Goal: Communication & Community: Answer question/provide support

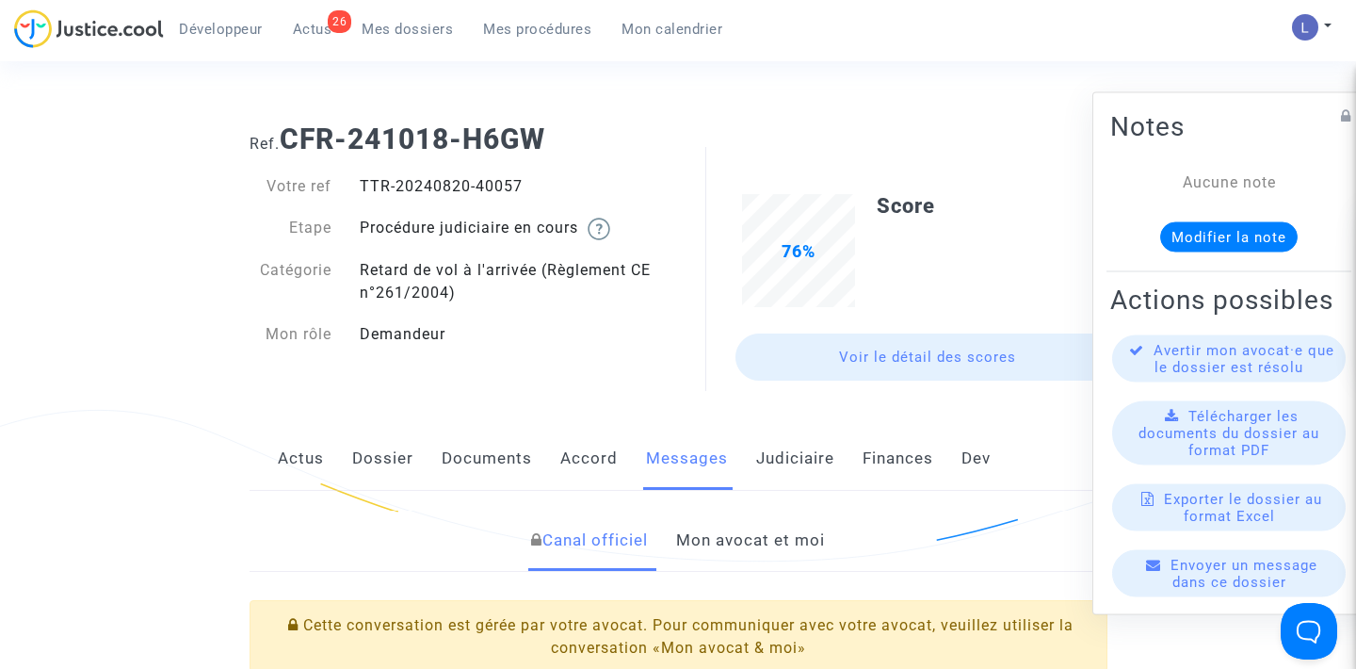
click at [499, 184] on div "TTR-20240820-40057" at bounding box center [512, 186] width 333 height 23
copy div "40057"
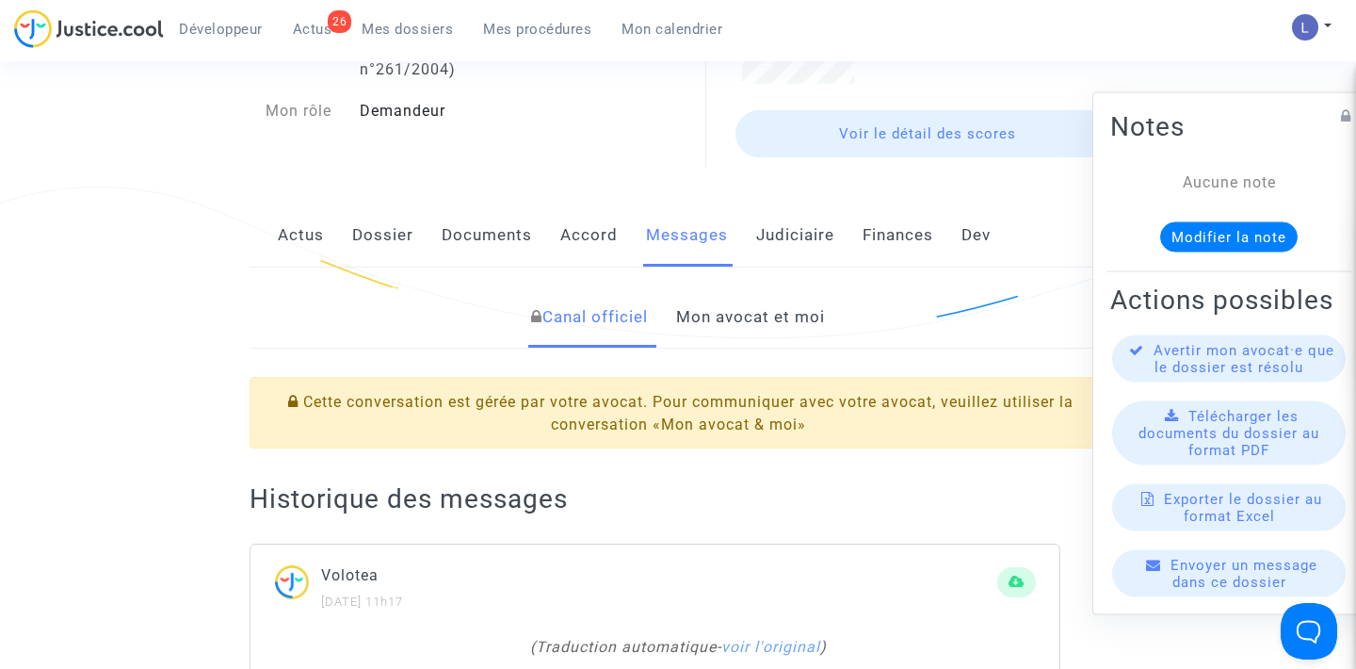
scroll to position [361, 0]
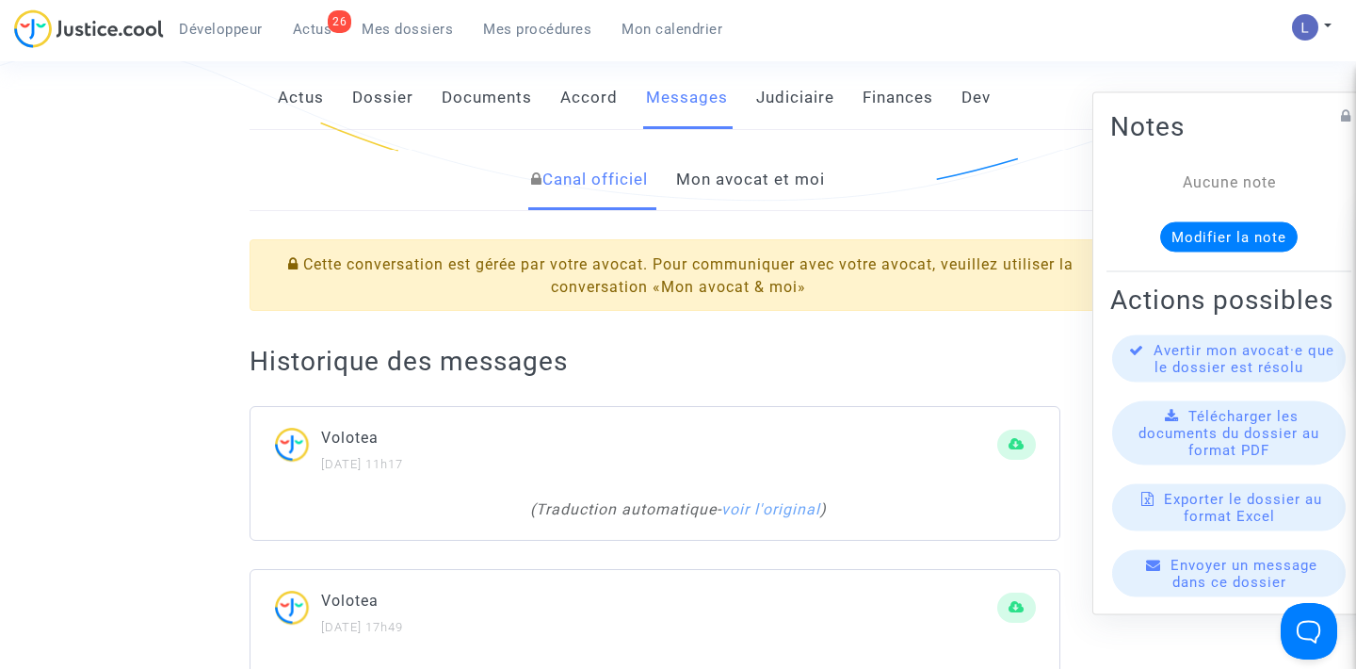
click at [722, 177] on link "Mon avocat et moi" at bounding box center [750, 180] width 149 height 62
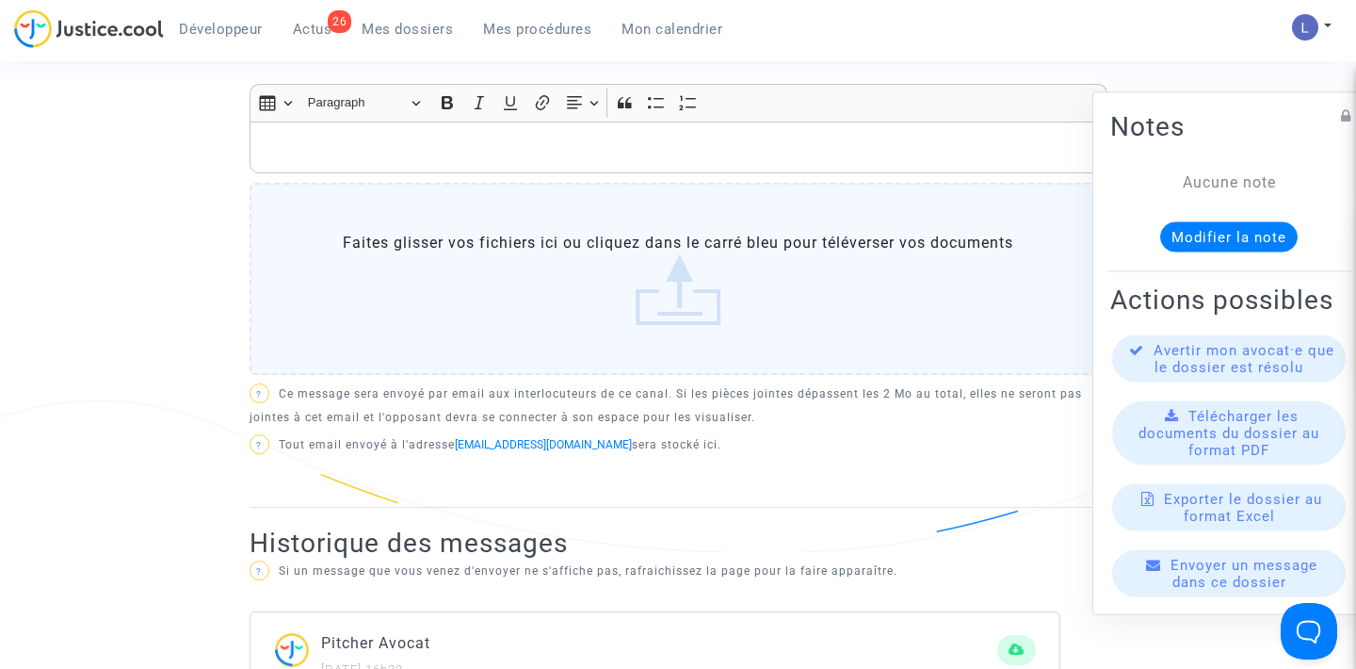
scroll to position [747, 0]
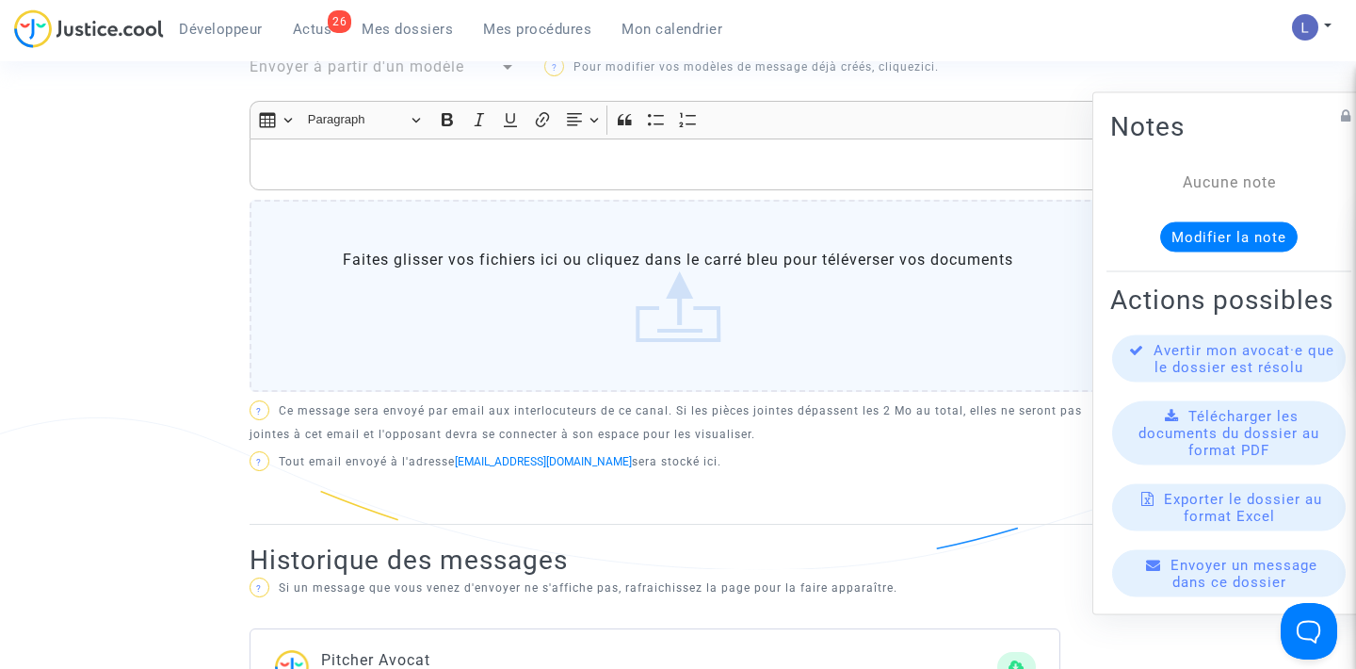
click at [421, 164] on p "Rich Text Editor, main" at bounding box center [678, 165] width 838 height 24
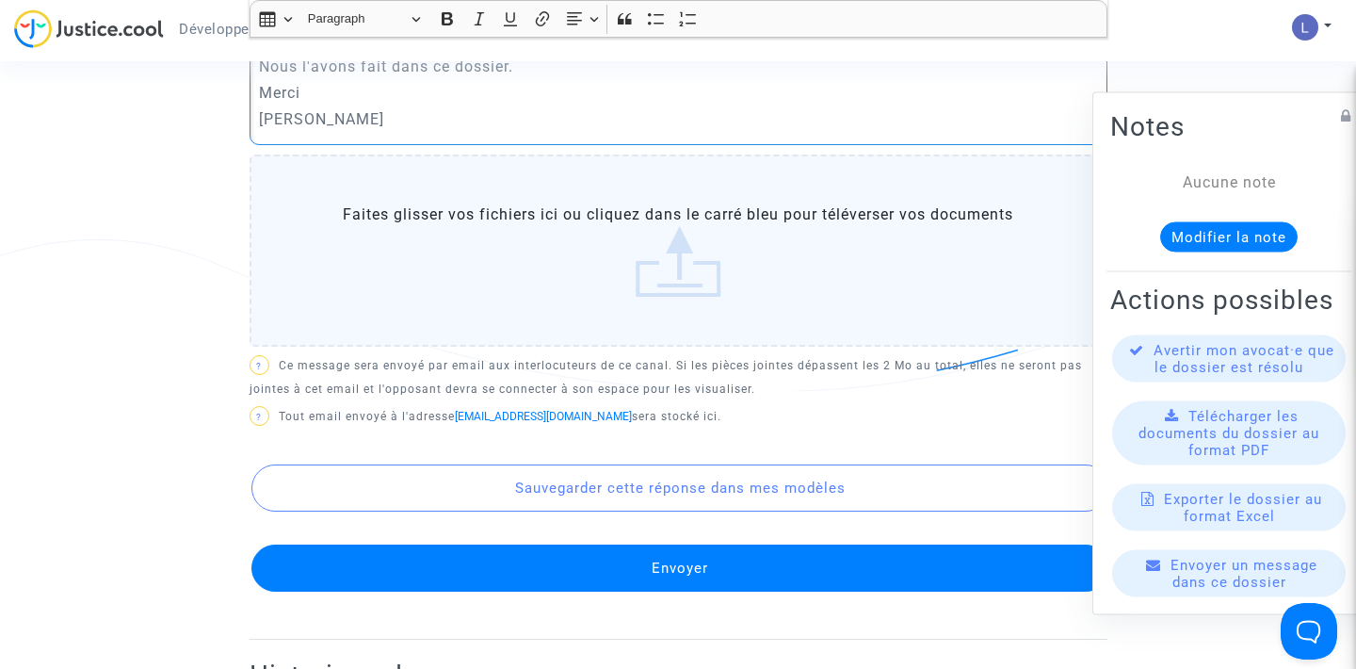
scroll to position [926, 0]
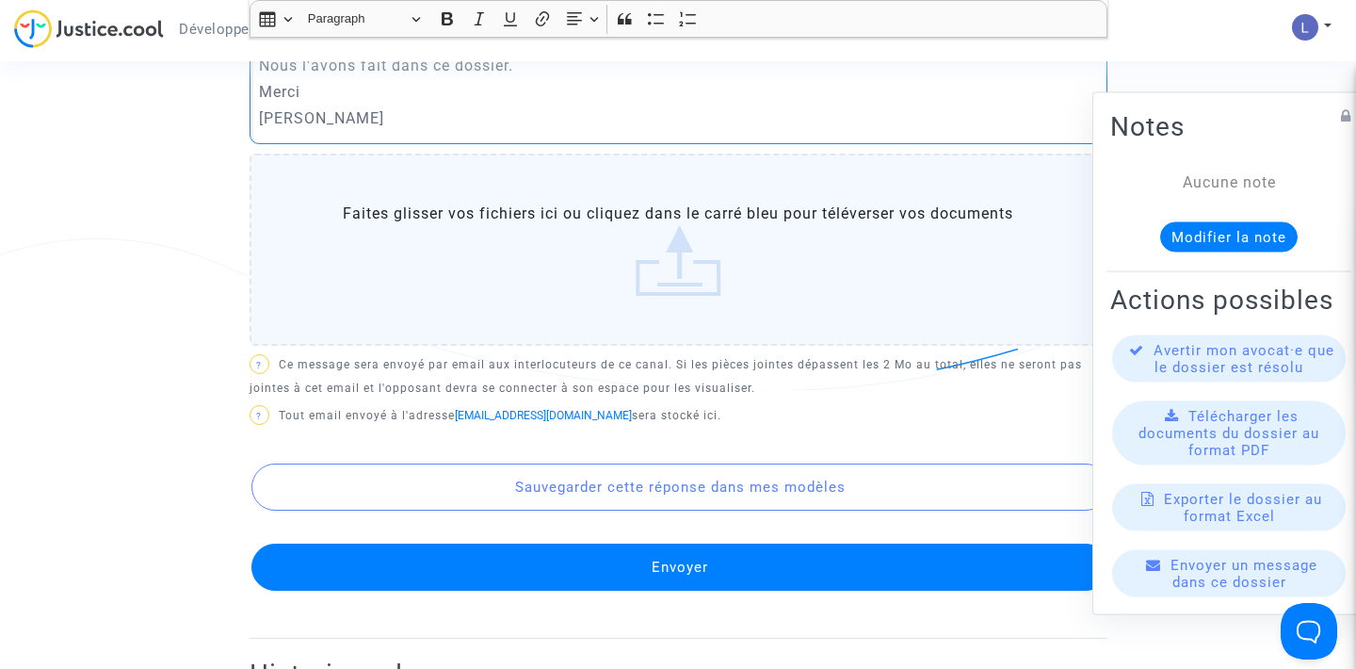
click at [649, 563] on button "Envoyer" at bounding box center [681, 567] width 858 height 47
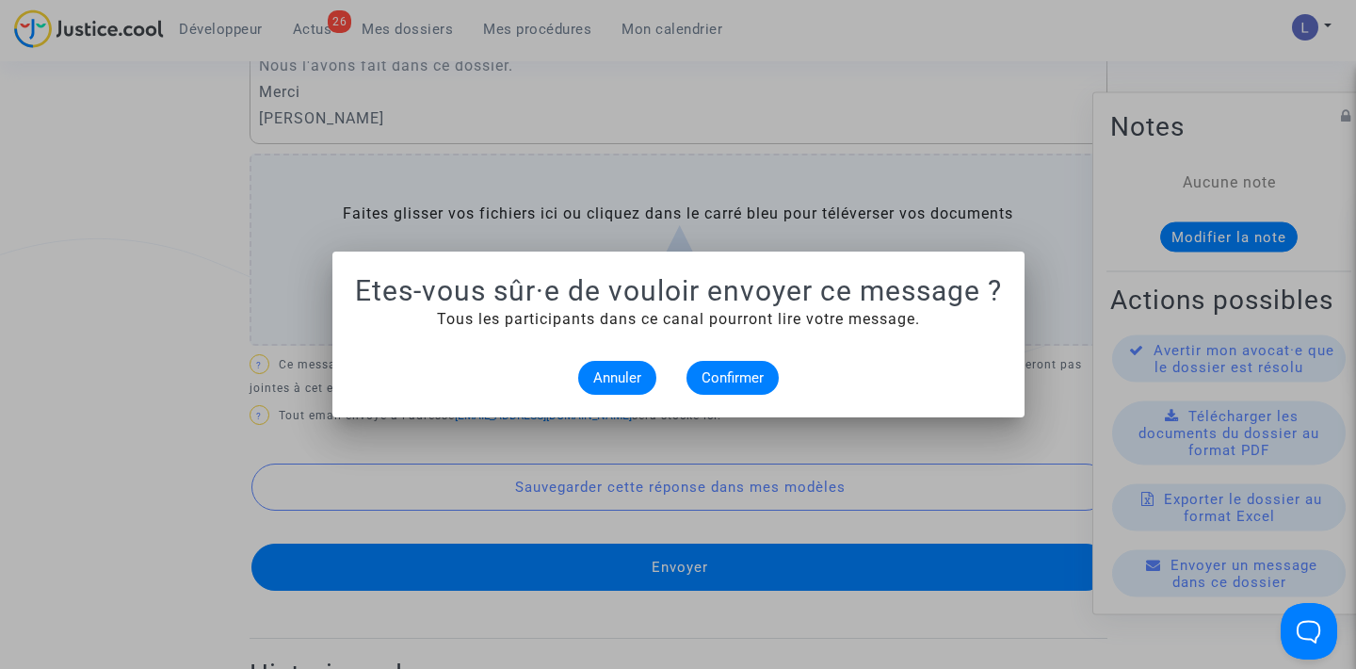
scroll to position [0, 0]
click at [723, 381] on span "Confirmer" at bounding box center [733, 377] width 62 height 17
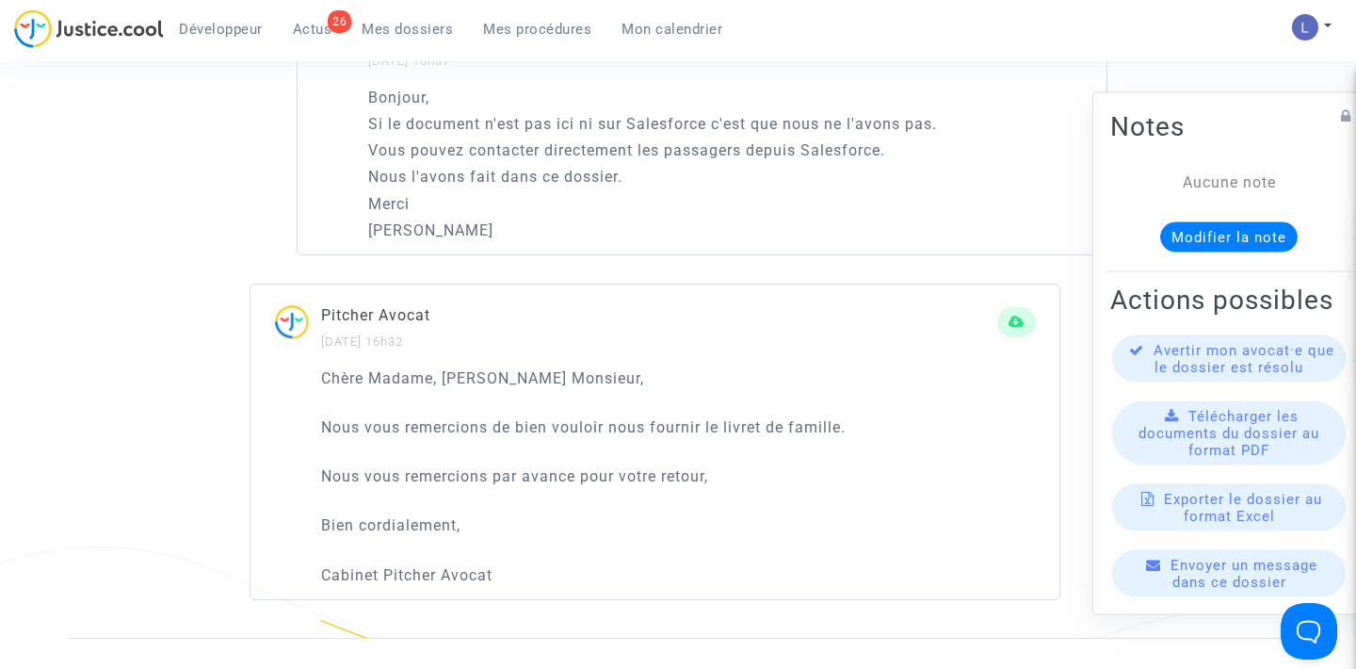
scroll to position [1387, 0]
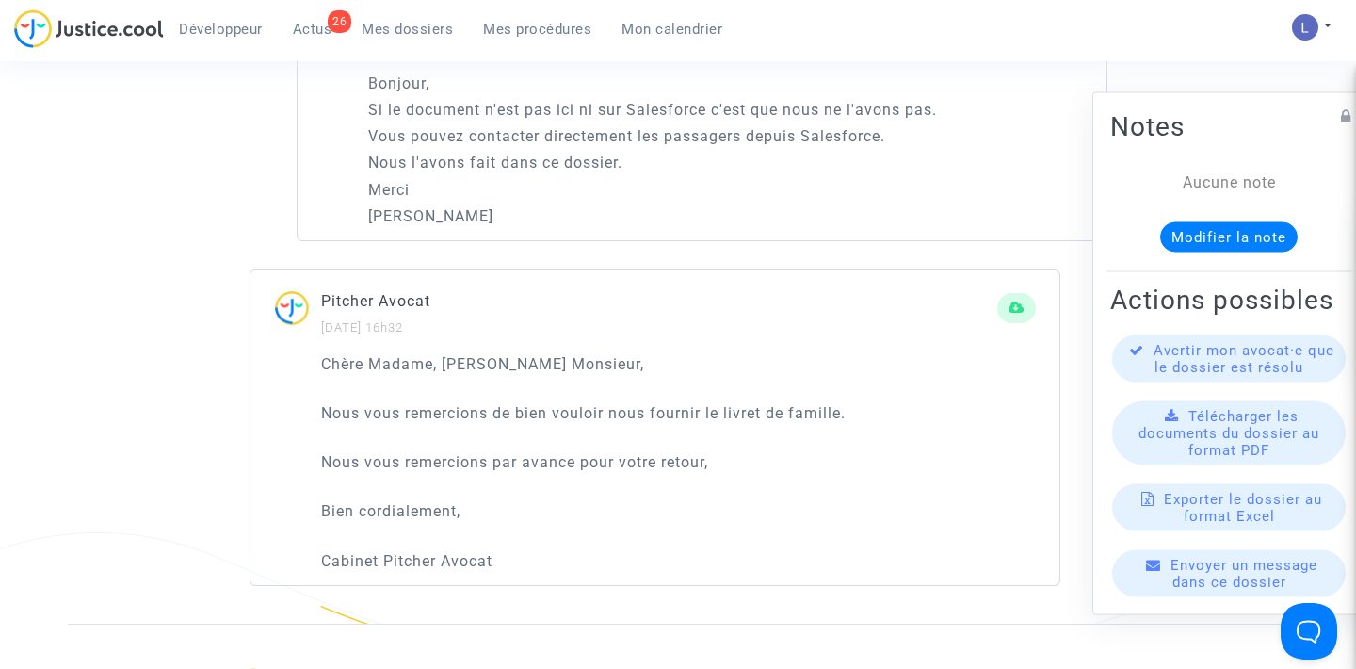
click at [319, 22] on span "Actus" at bounding box center [313, 29] width 40 height 17
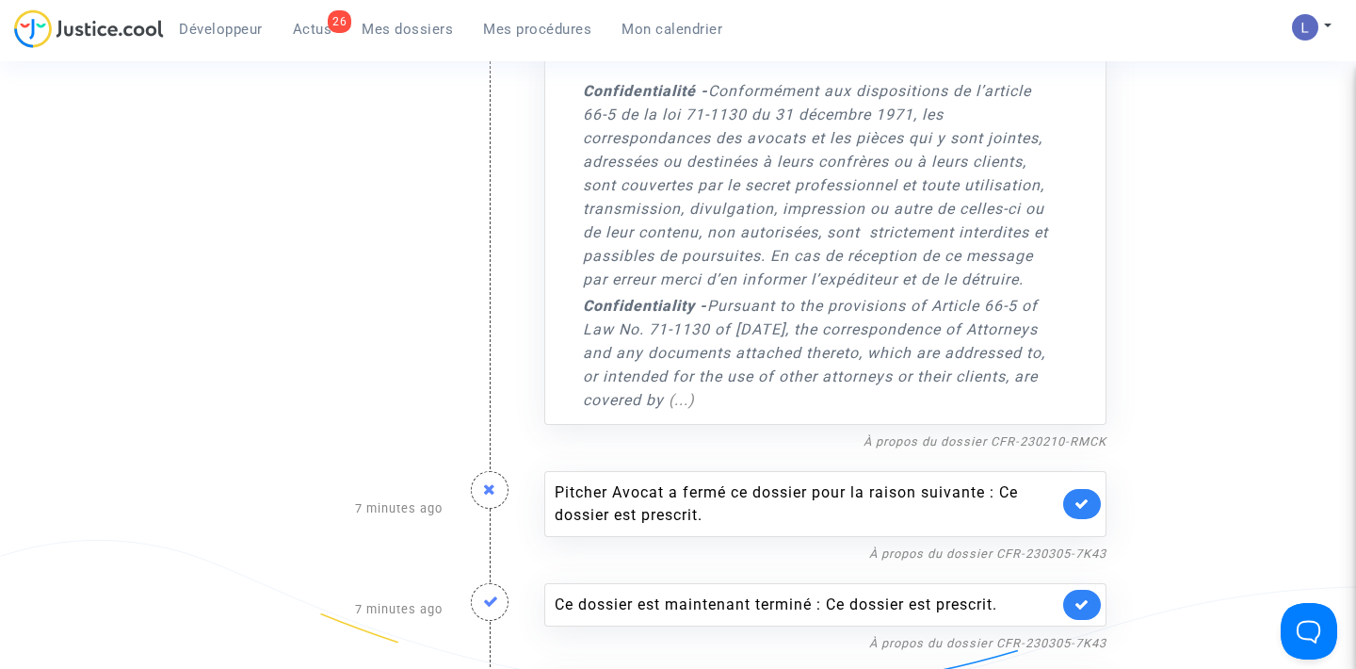
scroll to position [1506, 0]
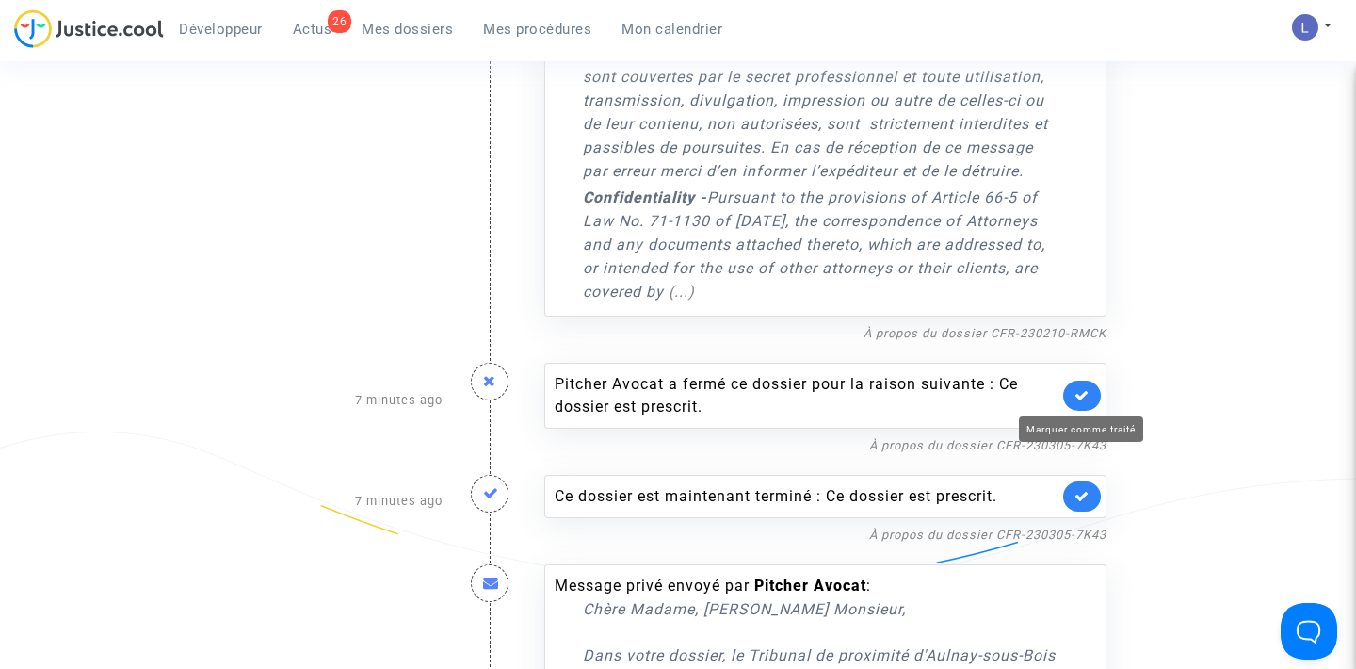
click at [1082, 397] on icon at bounding box center [1082, 395] width 15 height 14
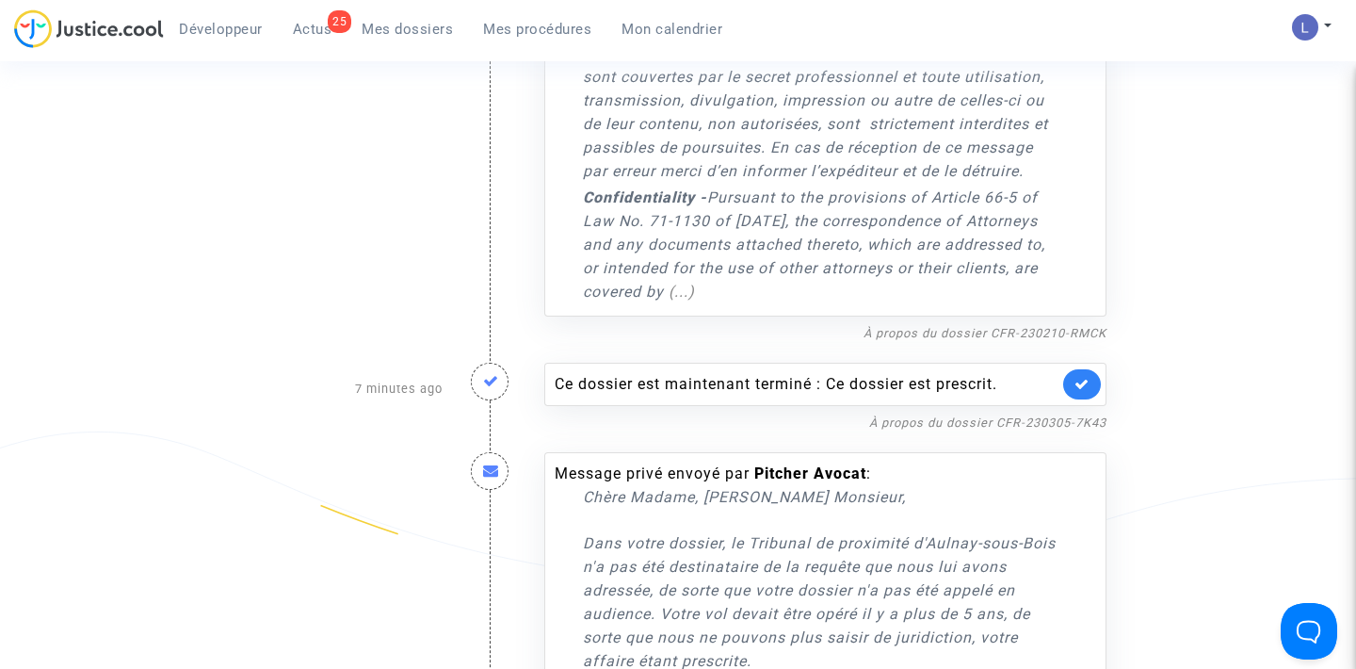
click at [1082, 397] on link at bounding box center [1083, 384] width 38 height 30
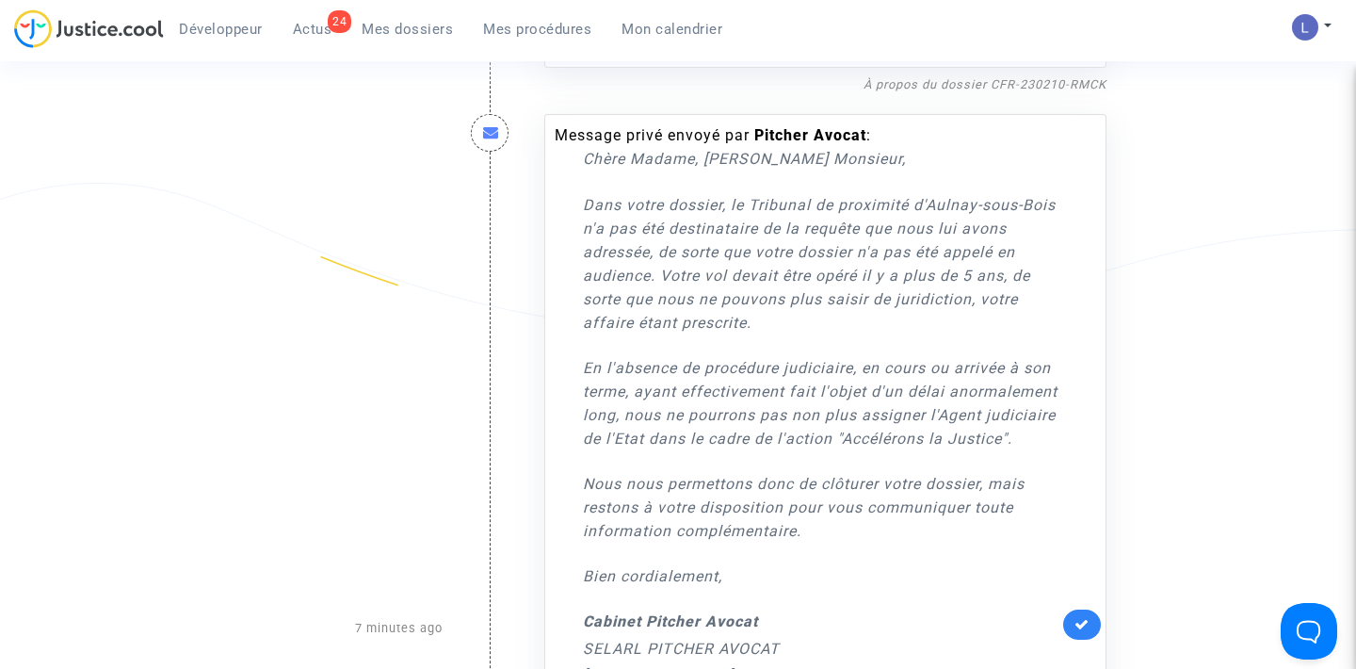
scroll to position [1778, 0]
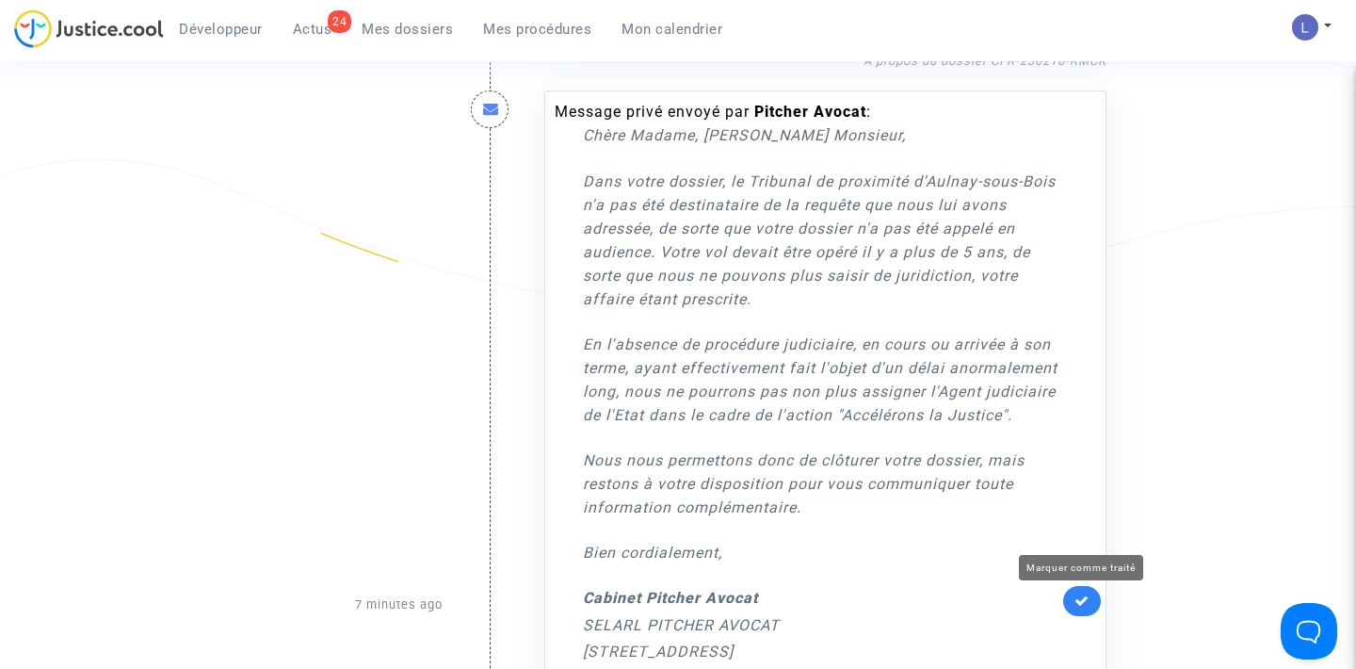
click at [1082, 596] on icon at bounding box center [1082, 600] width 15 height 14
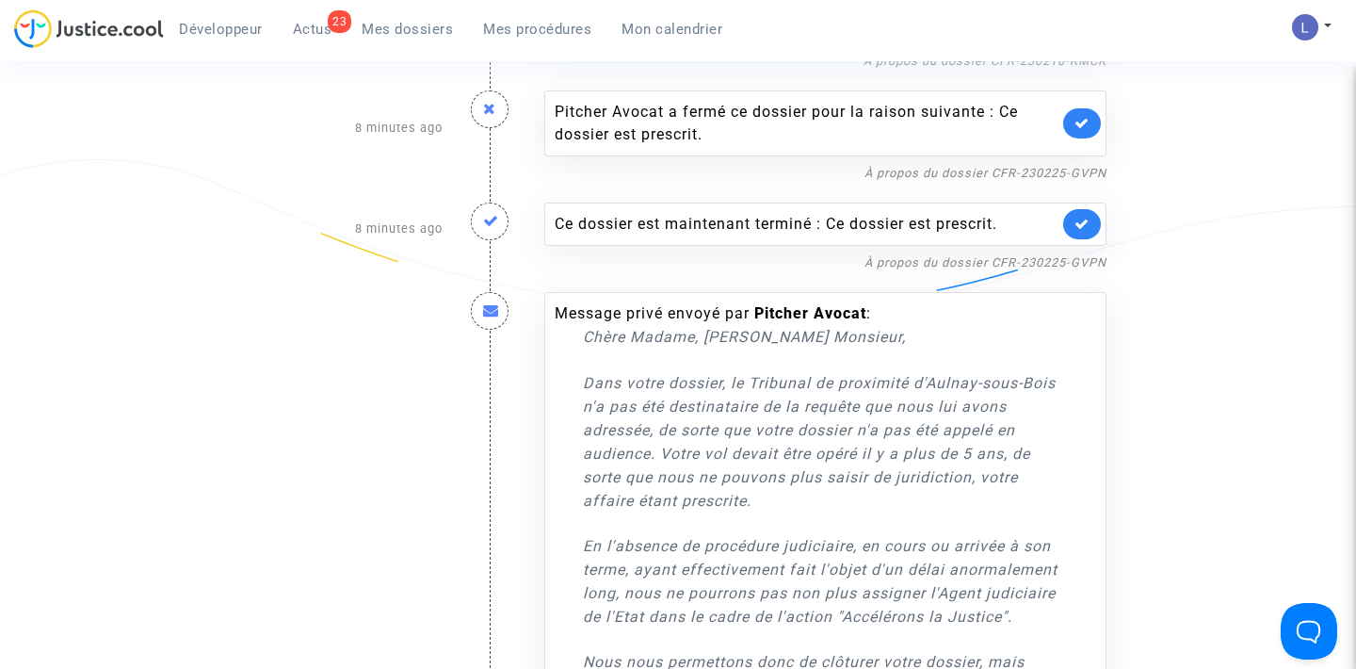
click at [1080, 235] on link at bounding box center [1083, 224] width 38 height 30
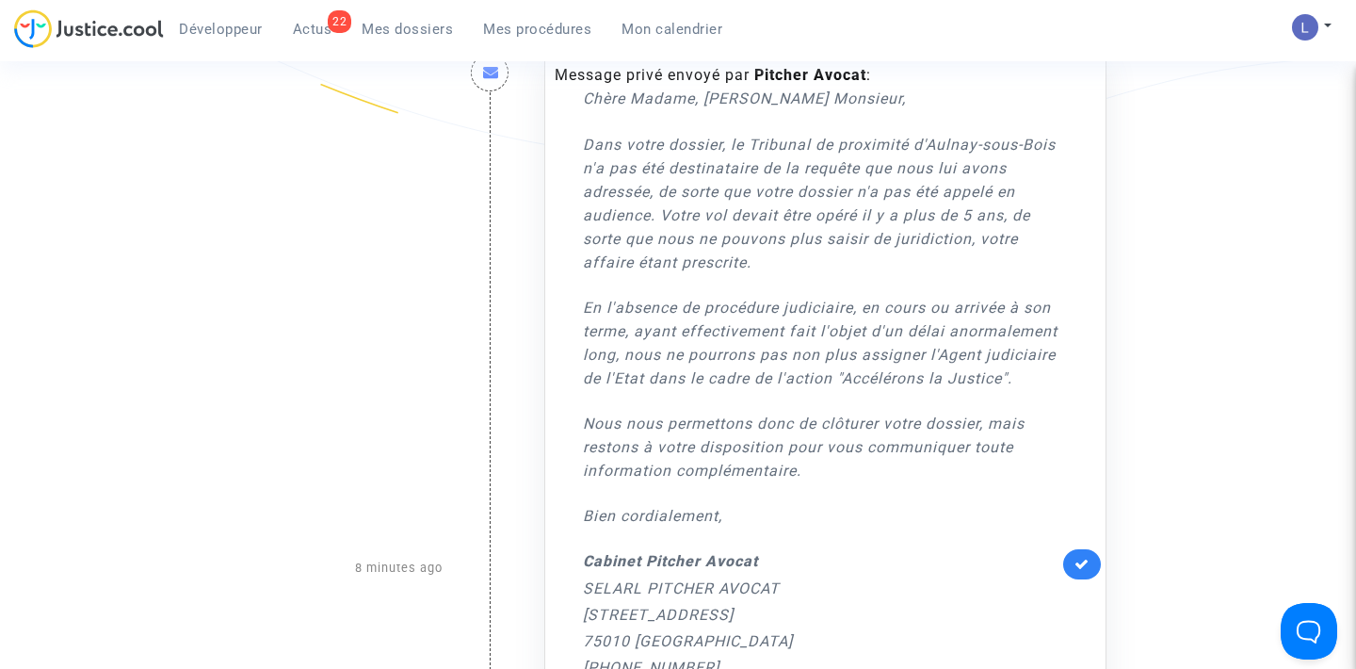
scroll to position [1934, 0]
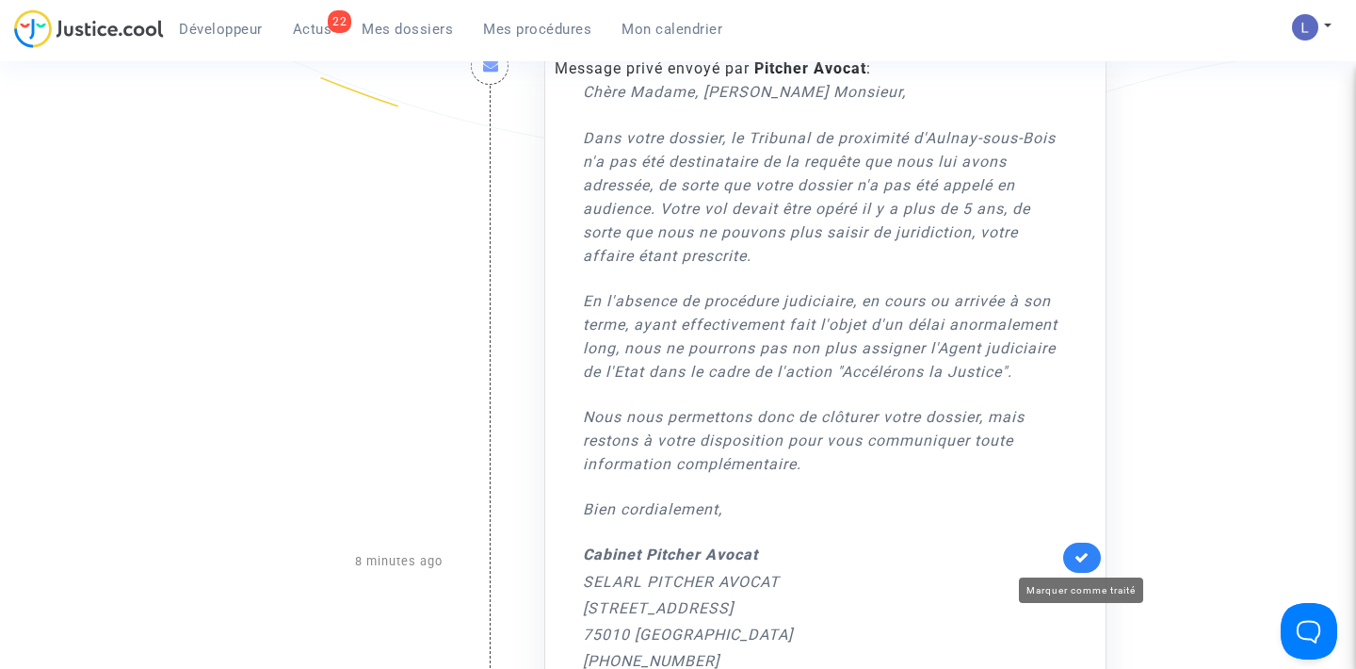
click at [1080, 554] on icon at bounding box center [1082, 557] width 15 height 14
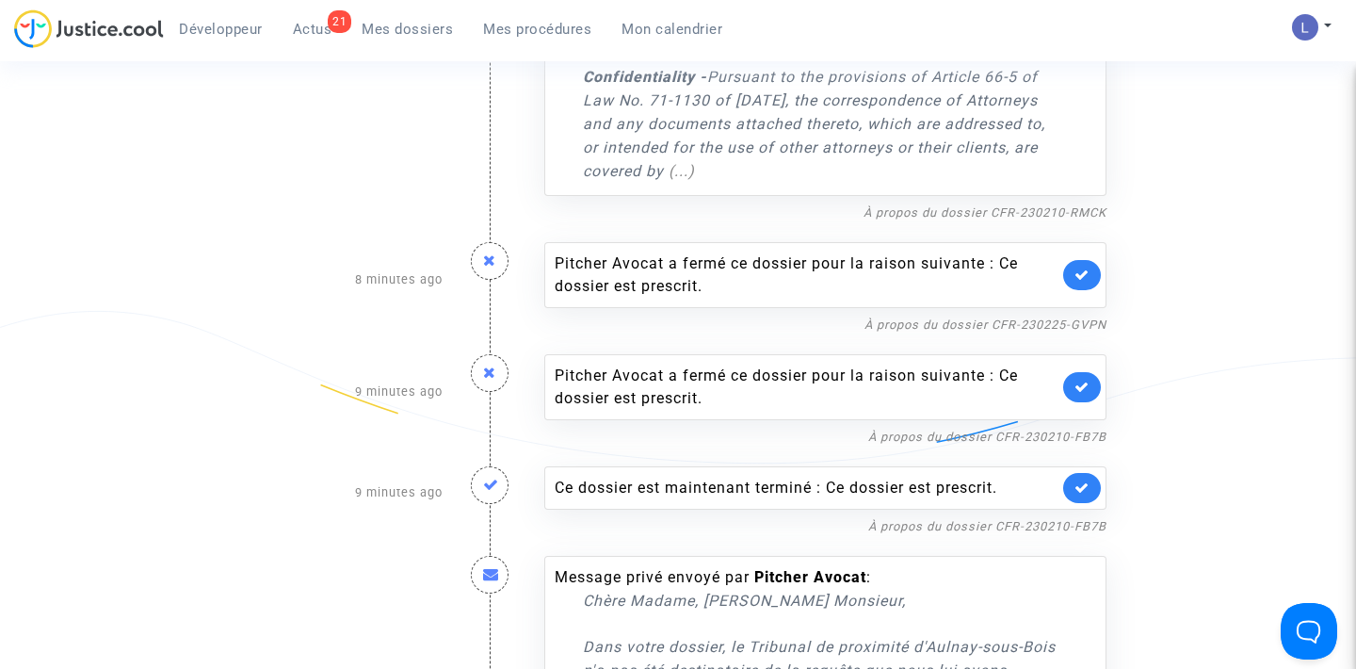
scroll to position [1609, 0]
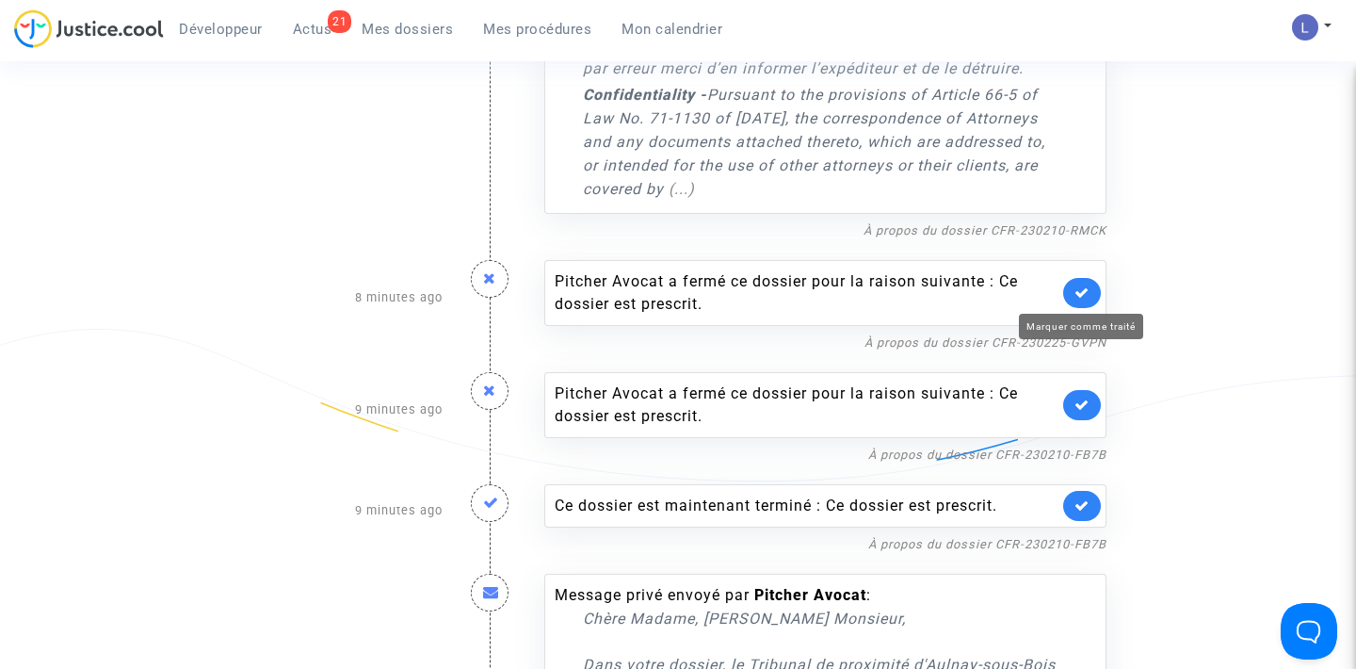
click at [1078, 290] on icon at bounding box center [1082, 292] width 15 height 14
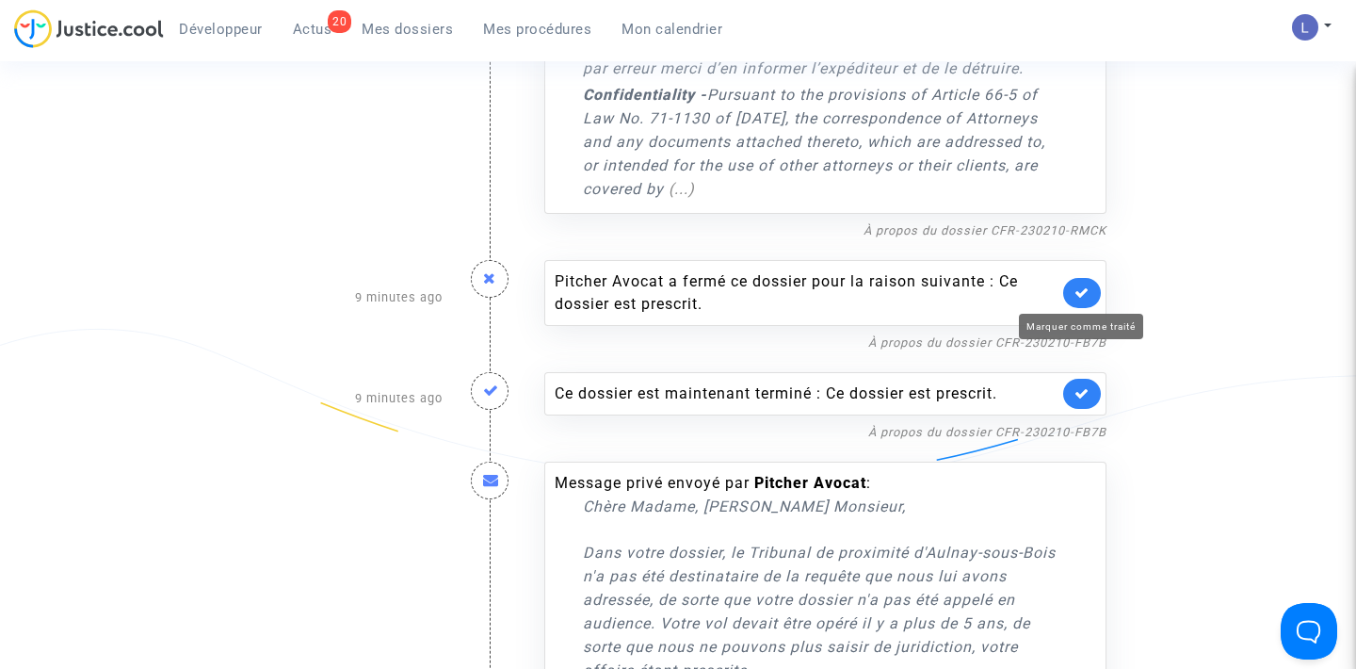
click at [1078, 290] on icon at bounding box center [1082, 292] width 15 height 14
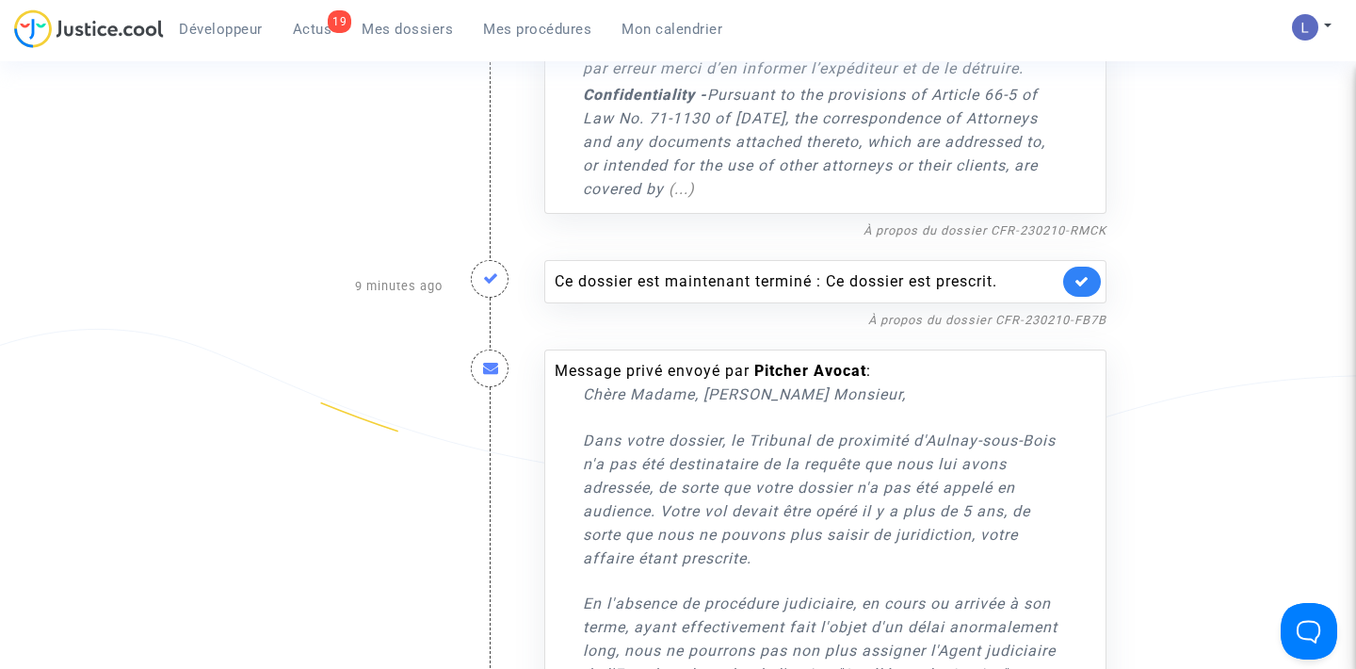
click at [1078, 290] on link at bounding box center [1083, 282] width 38 height 30
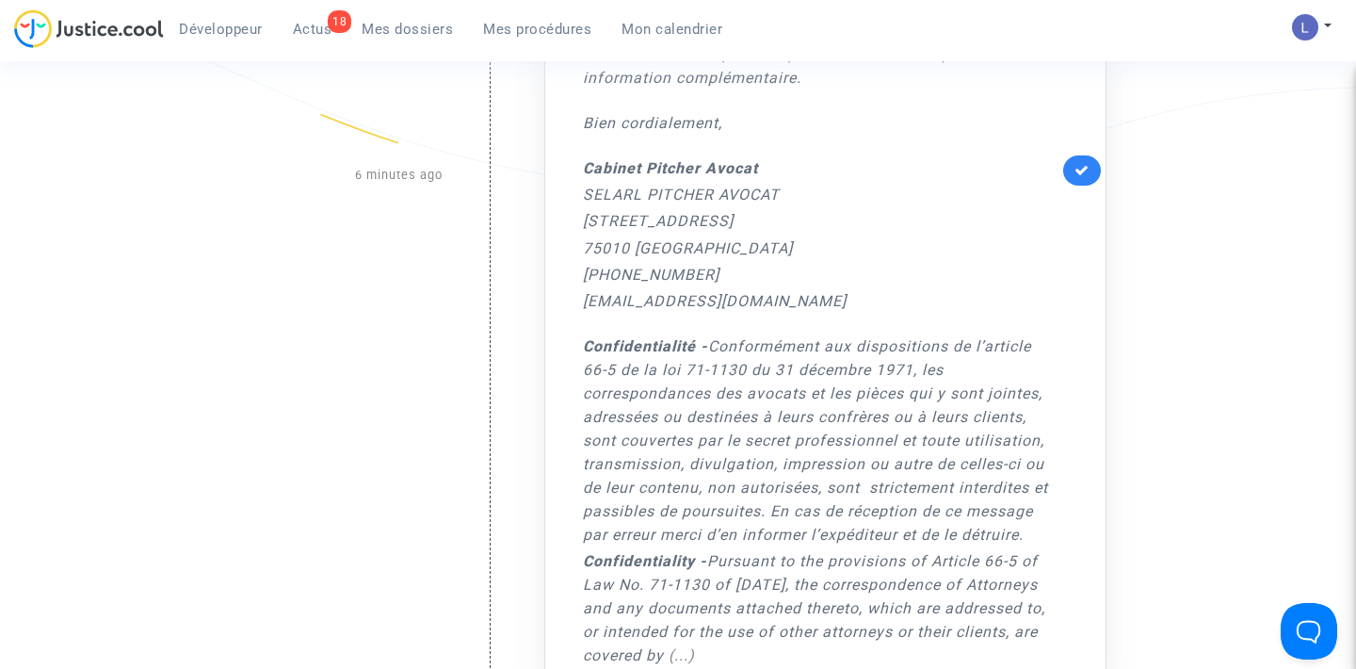
scroll to position [1029, 0]
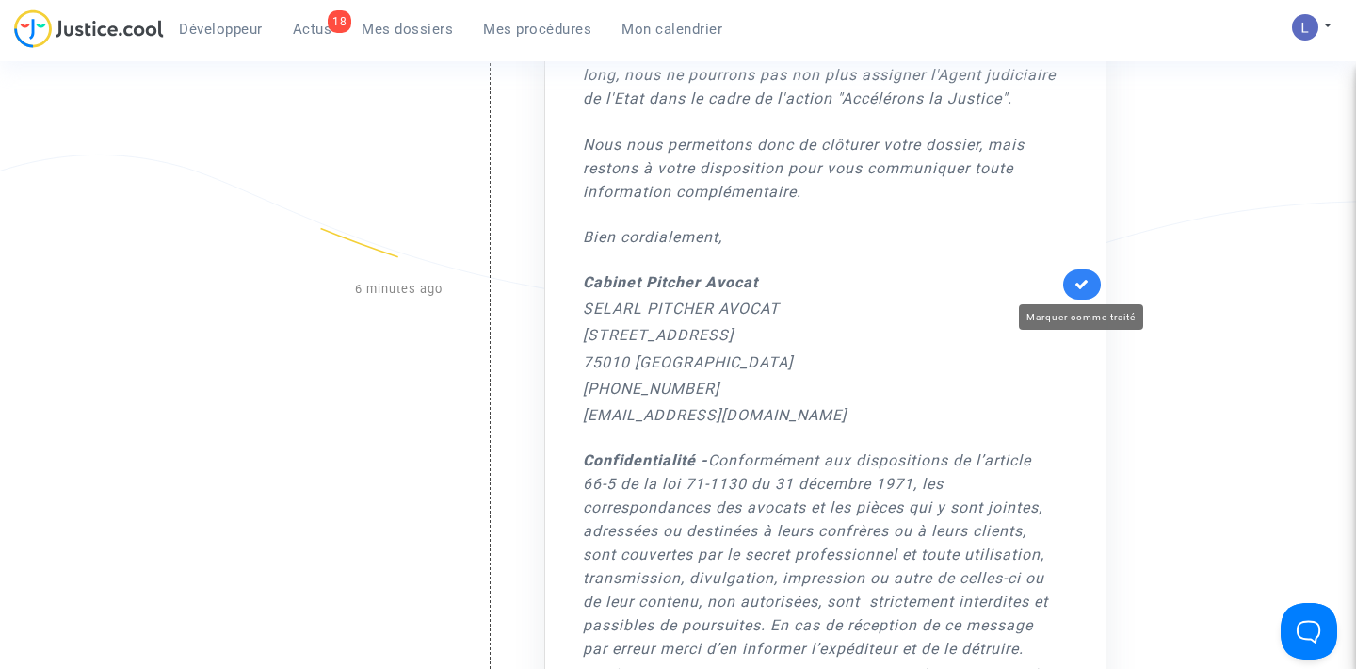
click at [1082, 277] on icon at bounding box center [1082, 284] width 15 height 14
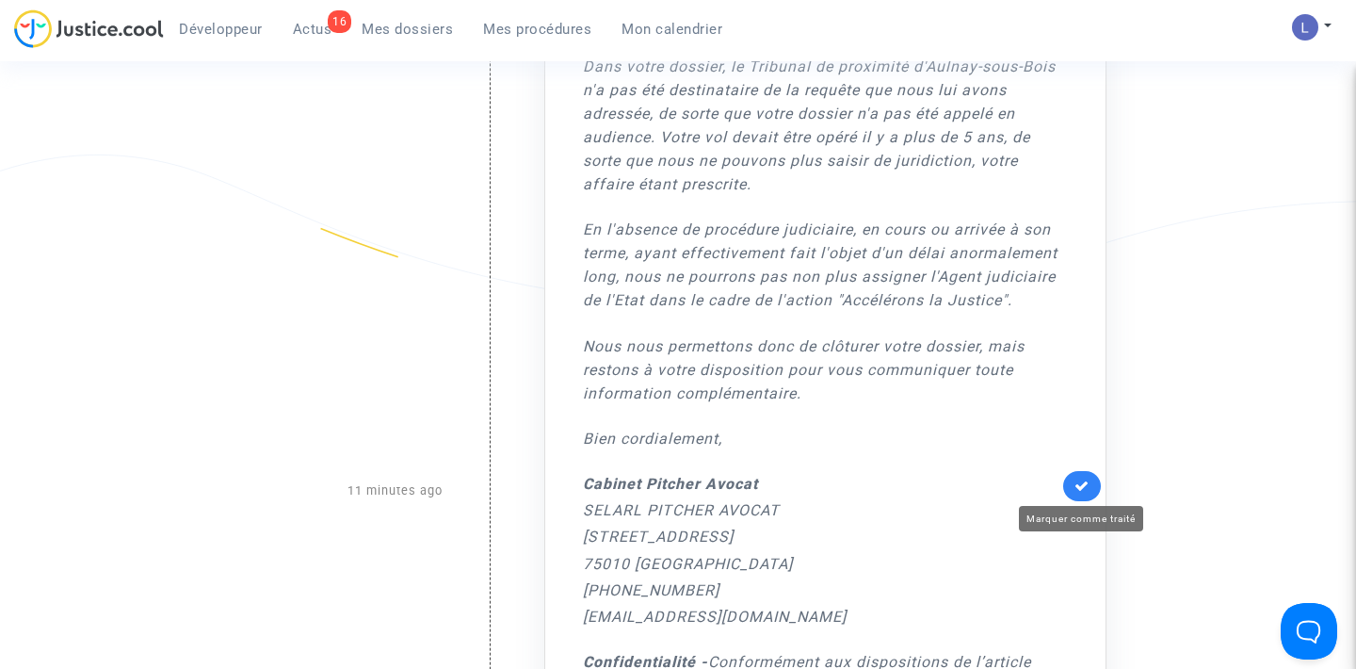
click at [1082, 484] on icon at bounding box center [1082, 486] width 15 height 14
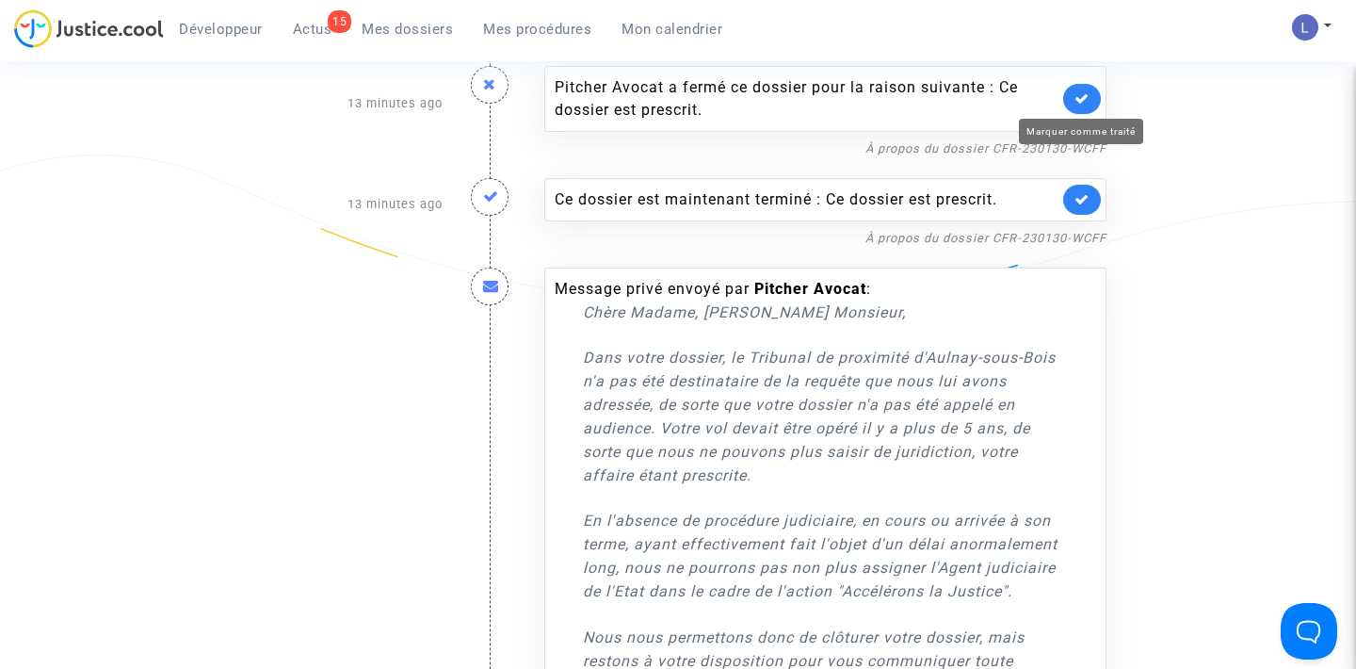
click at [1082, 100] on icon at bounding box center [1082, 98] width 15 height 14
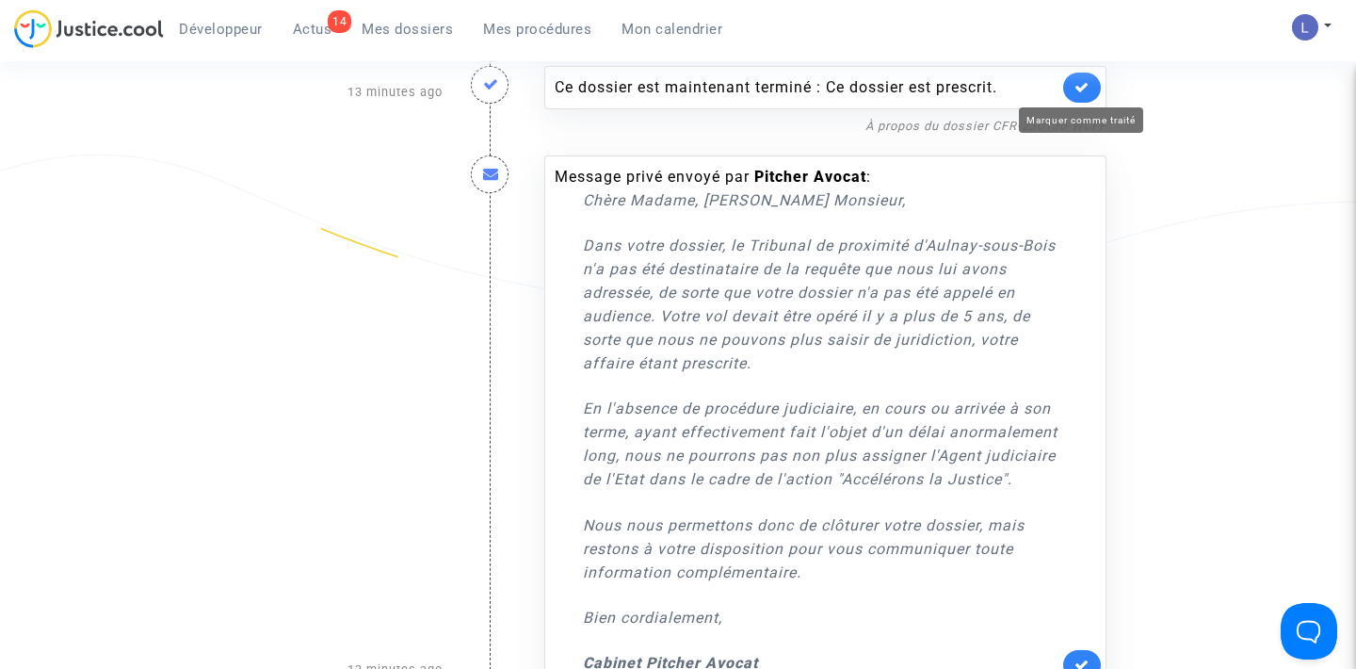
click at [1082, 85] on icon at bounding box center [1082, 87] width 15 height 14
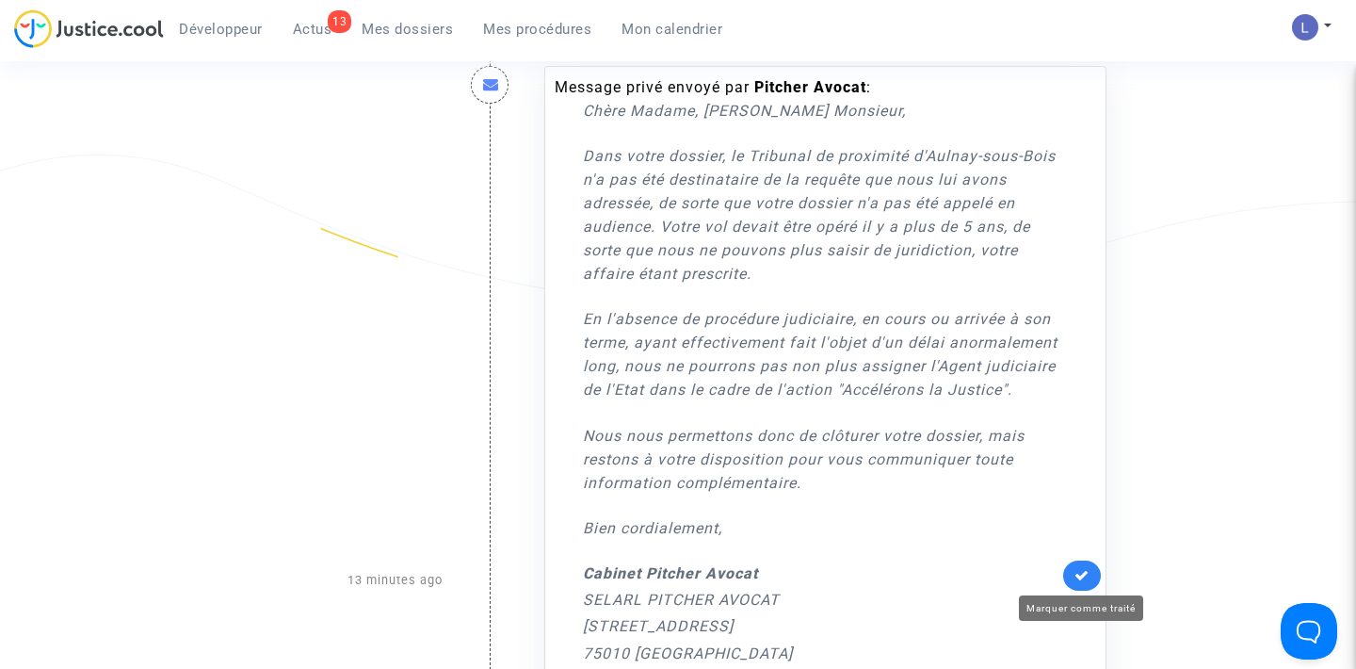
click at [1083, 575] on icon at bounding box center [1082, 575] width 15 height 14
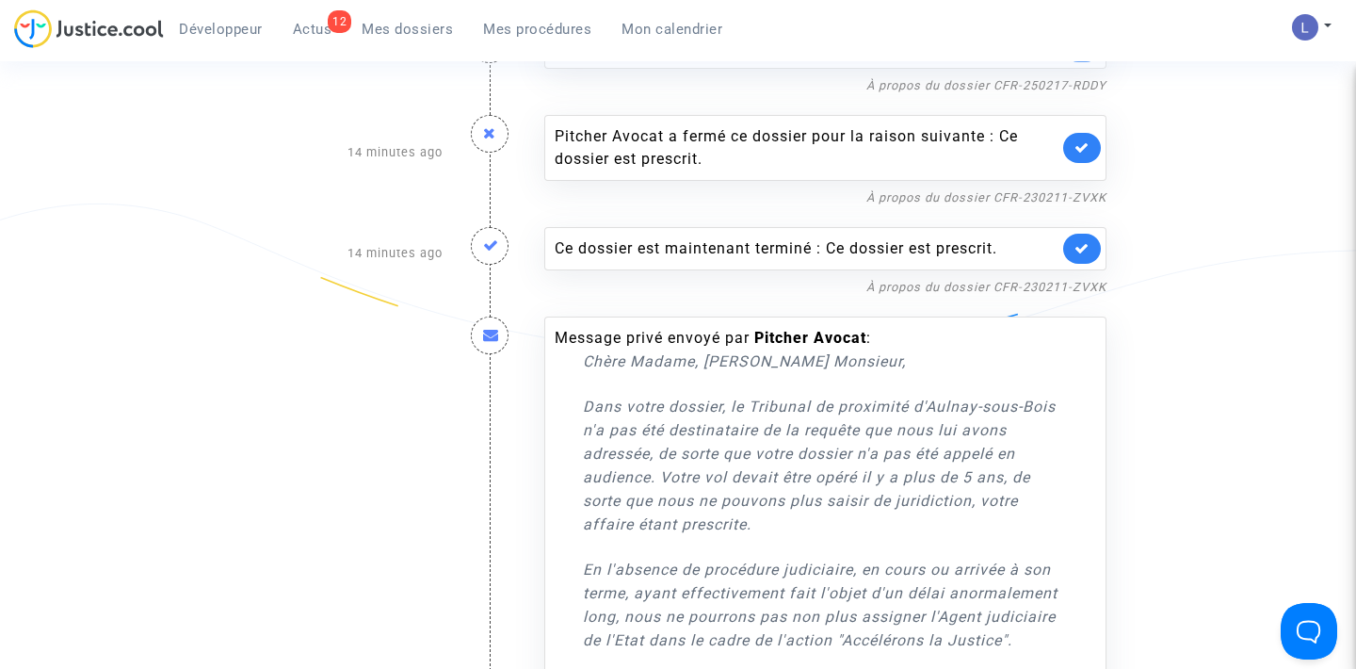
scroll to position [892, 0]
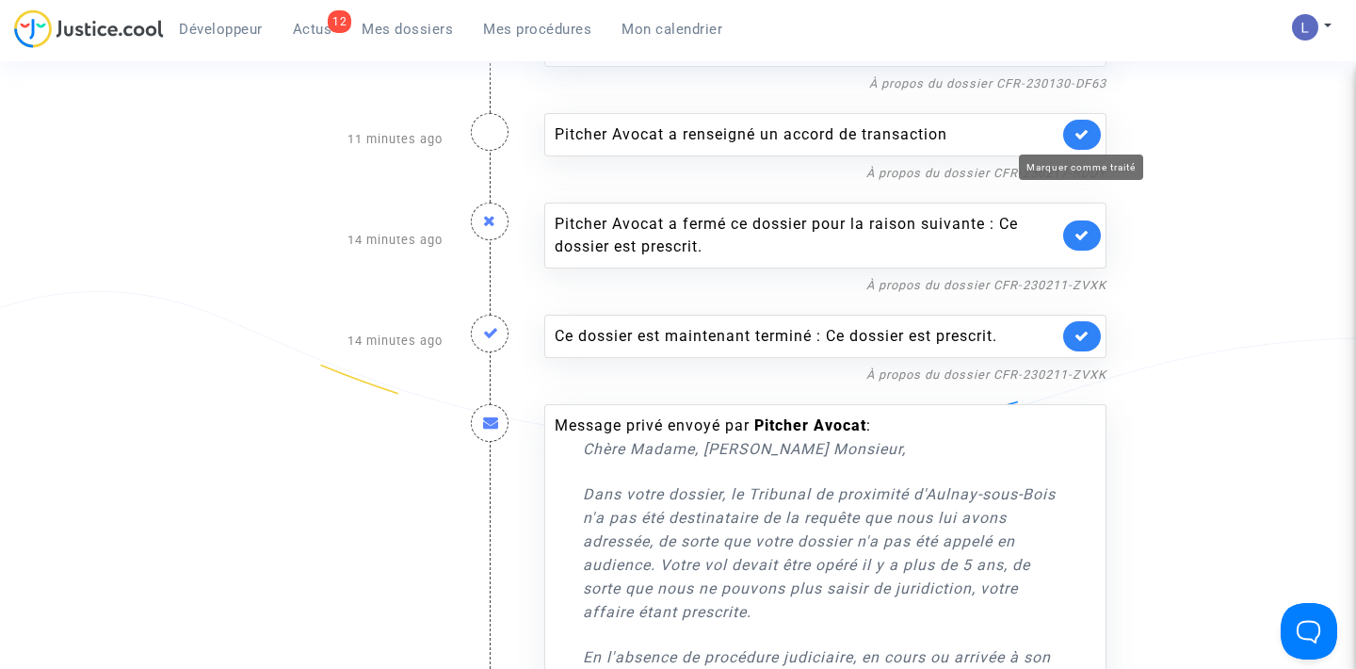
click at [1084, 131] on icon at bounding box center [1082, 134] width 15 height 14
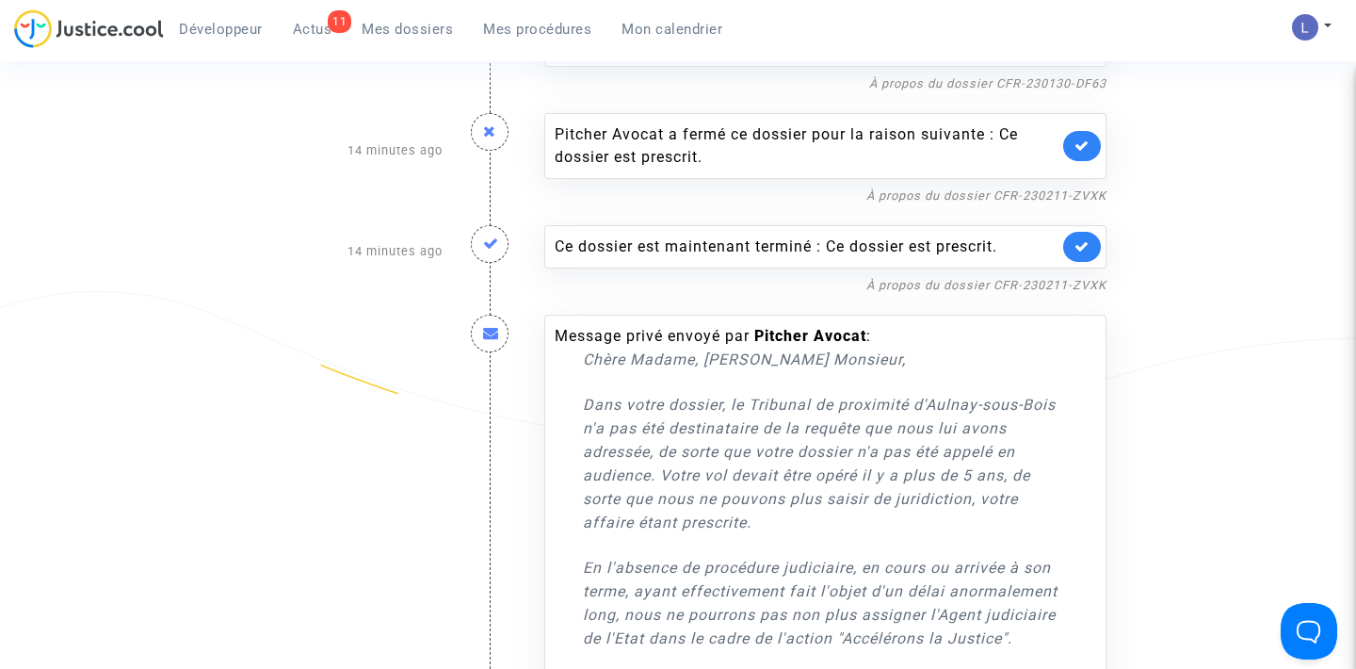
click at [1084, 131] on link at bounding box center [1083, 146] width 38 height 30
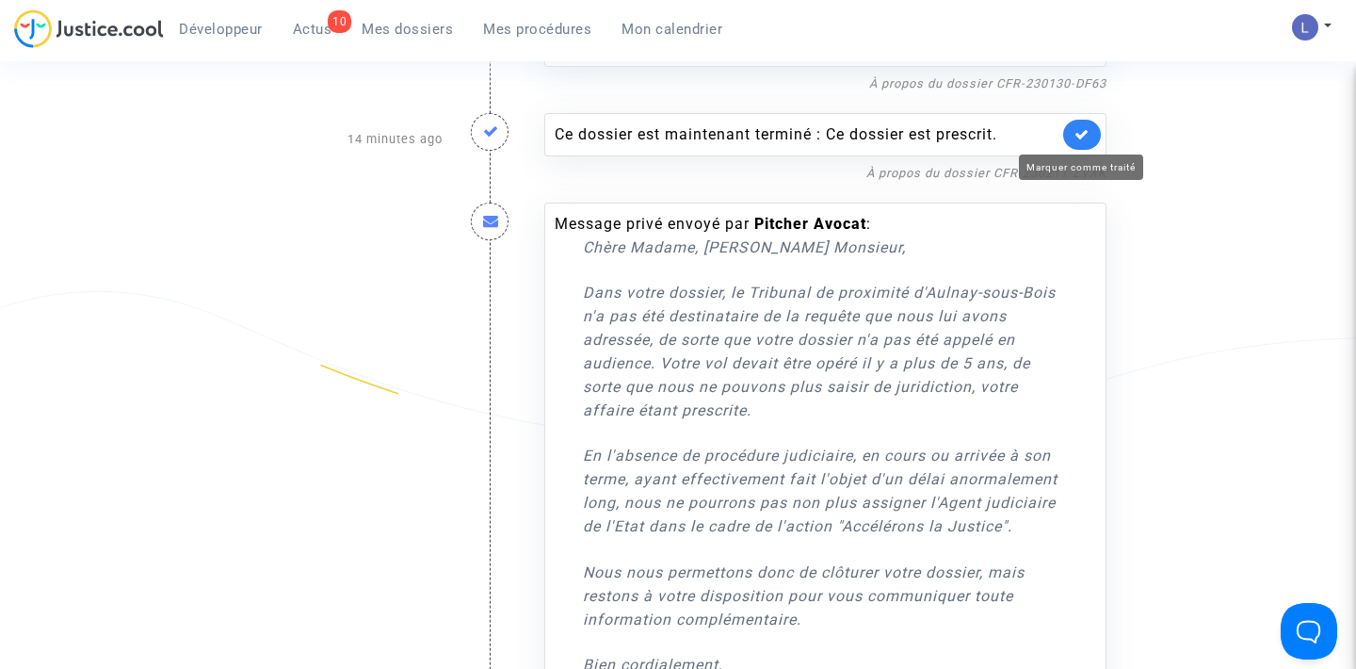
click at [1084, 131] on icon at bounding box center [1082, 134] width 15 height 14
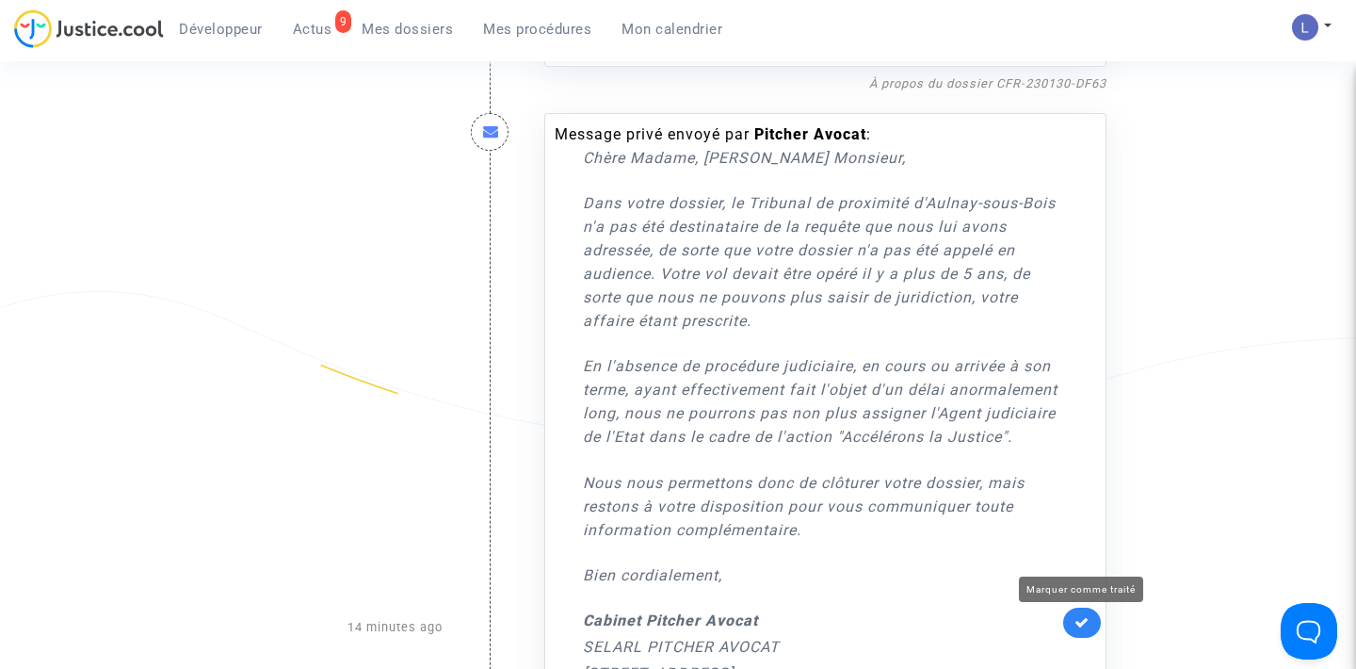
click at [1084, 619] on icon at bounding box center [1082, 622] width 15 height 14
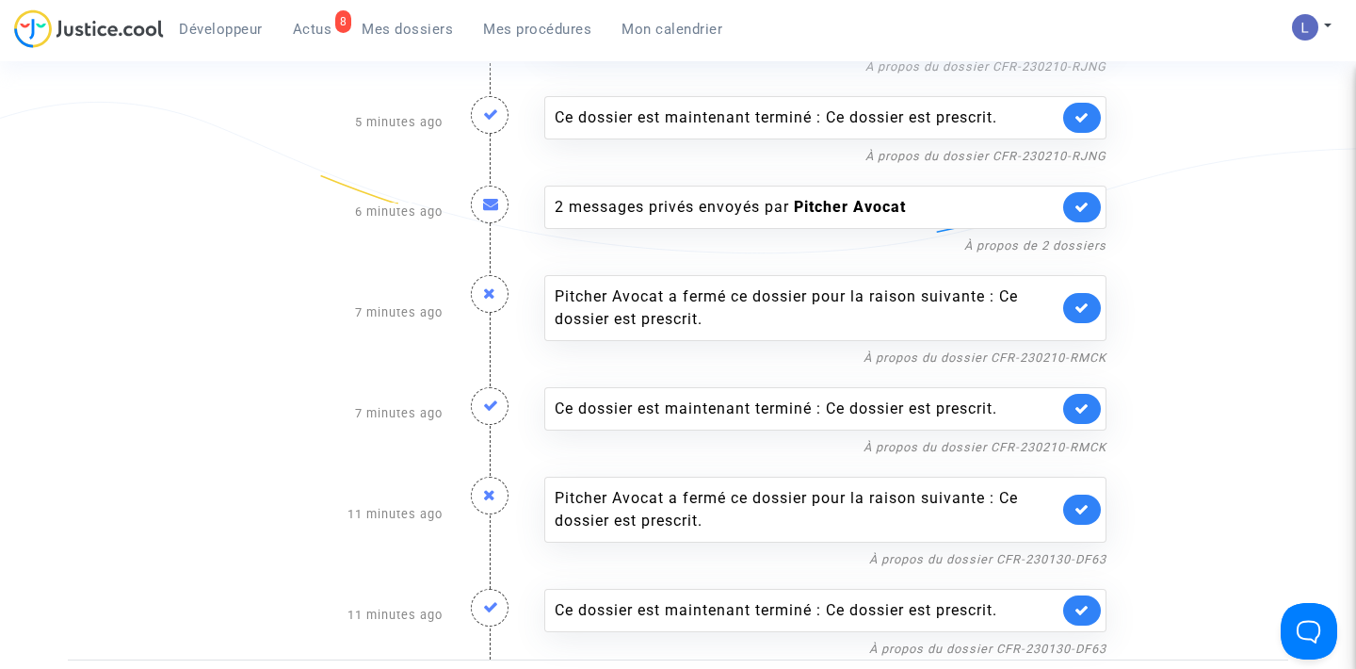
scroll to position [0, 0]
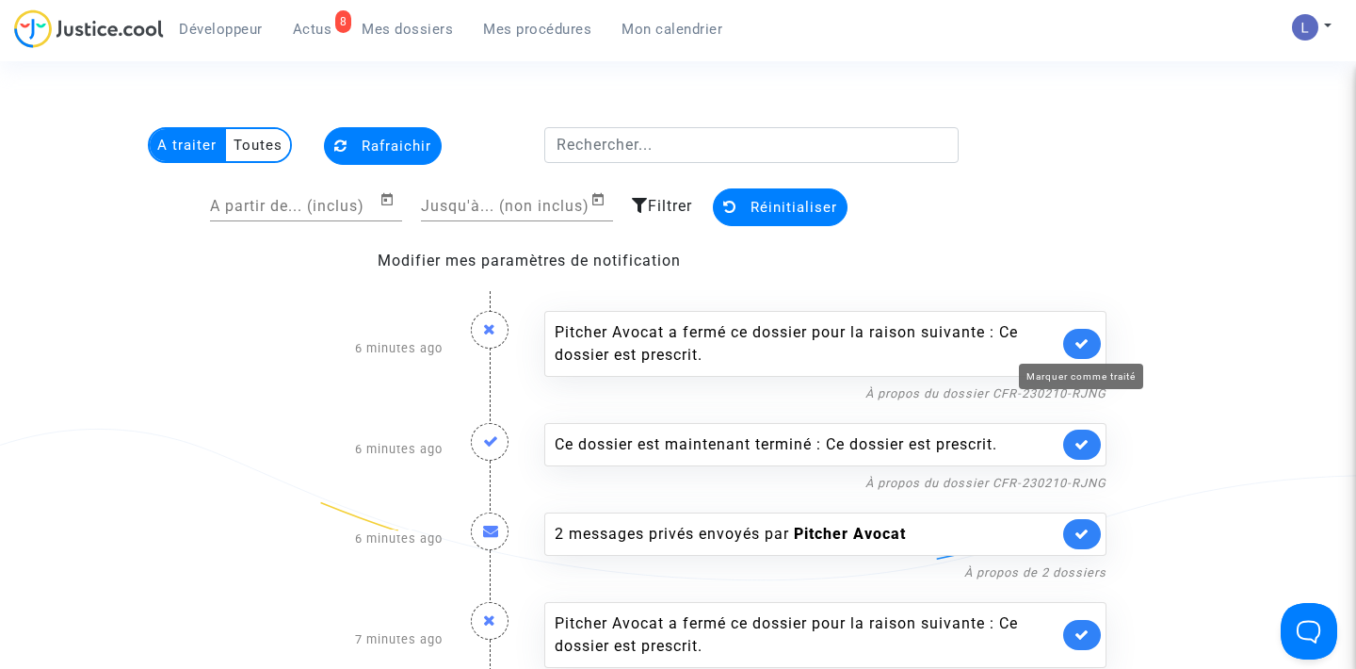
click at [1080, 344] on icon at bounding box center [1082, 343] width 15 height 14
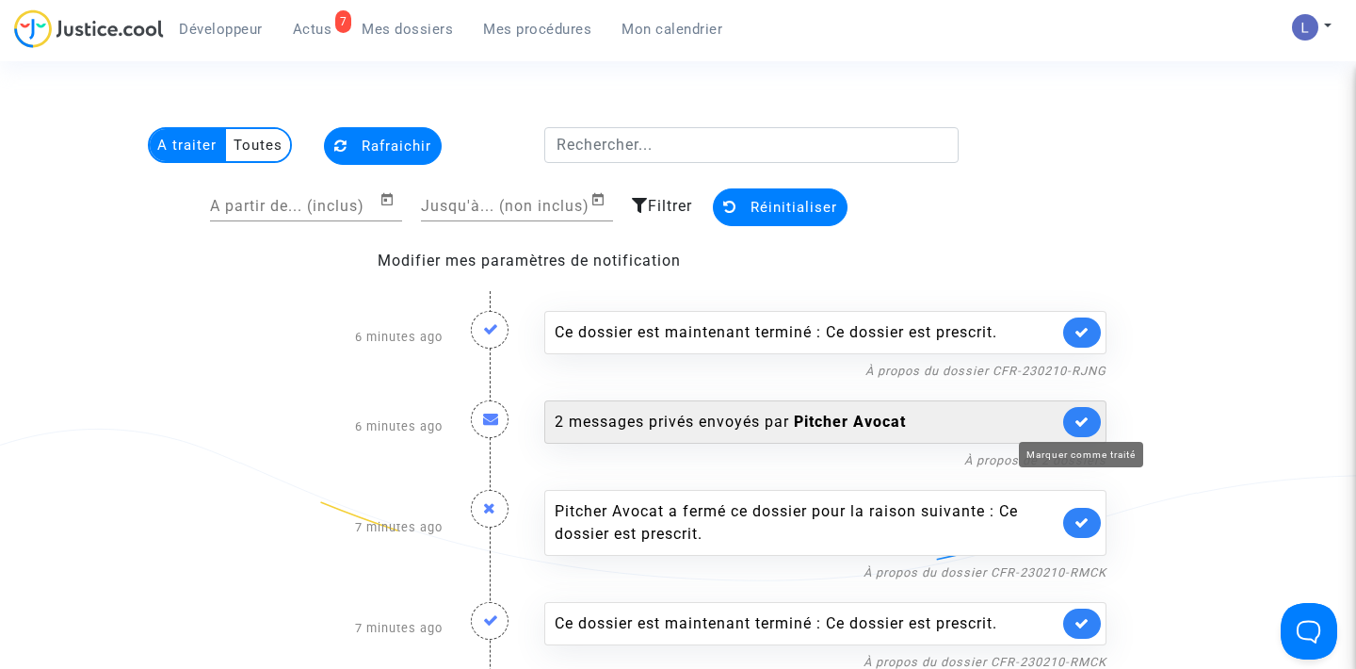
click at [1080, 423] on icon at bounding box center [1082, 421] width 15 height 14
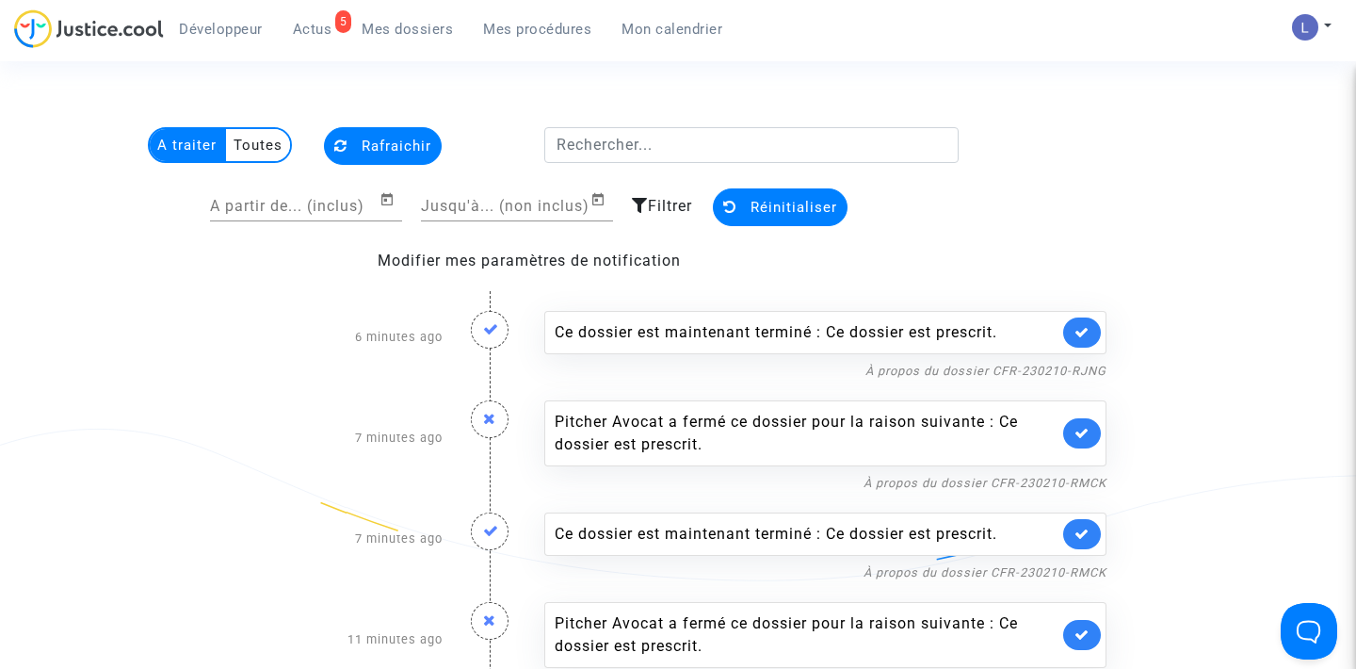
click at [1080, 423] on link at bounding box center [1083, 433] width 38 height 30
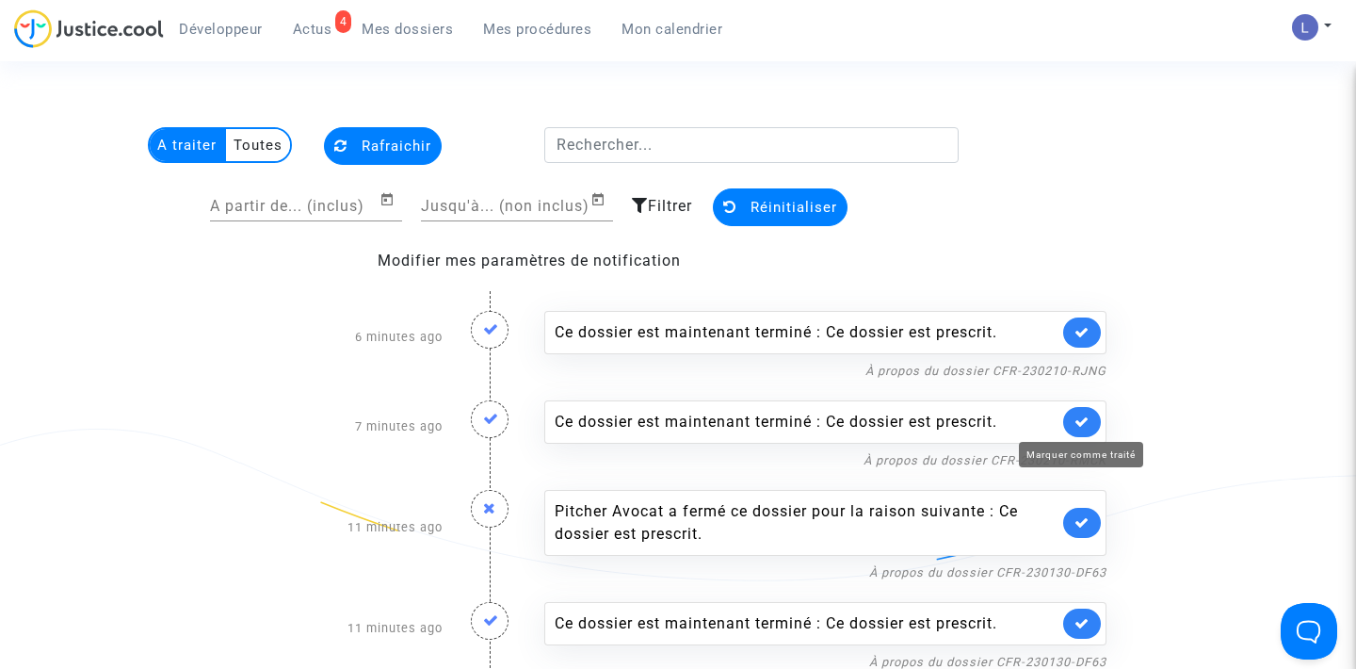
click at [1080, 423] on icon at bounding box center [1082, 421] width 15 height 14
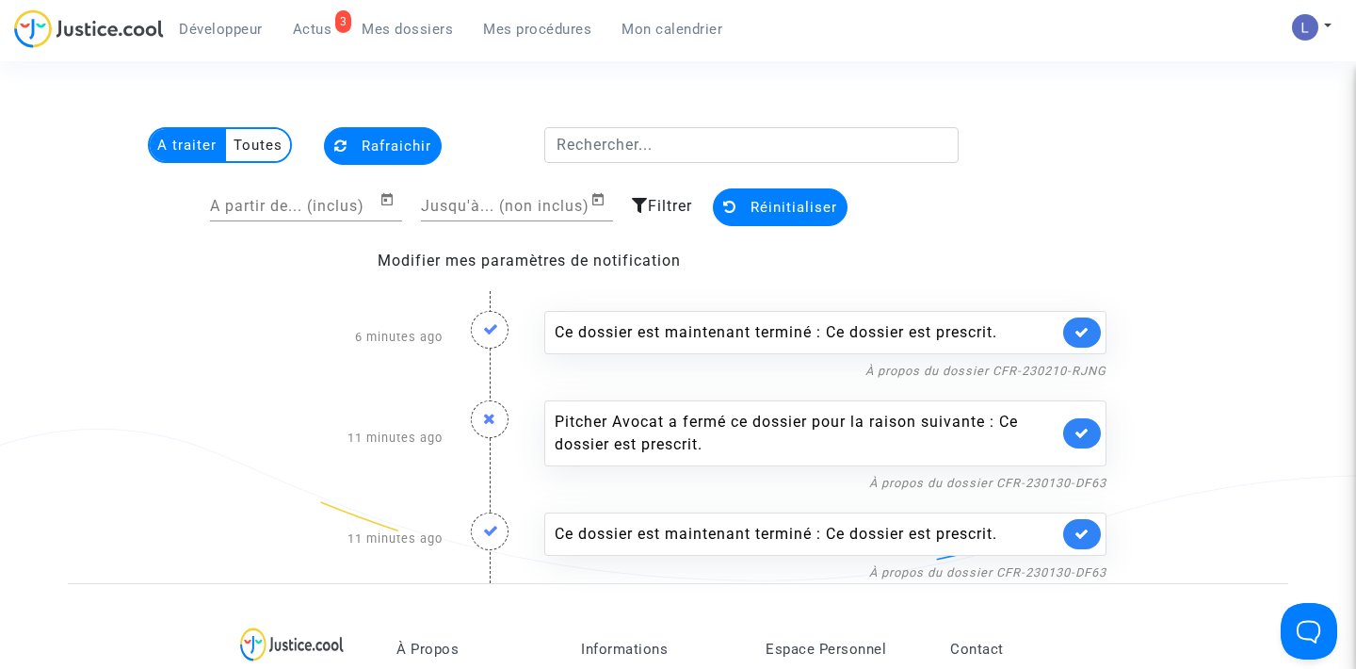
click at [1080, 423] on link at bounding box center [1083, 433] width 38 height 30
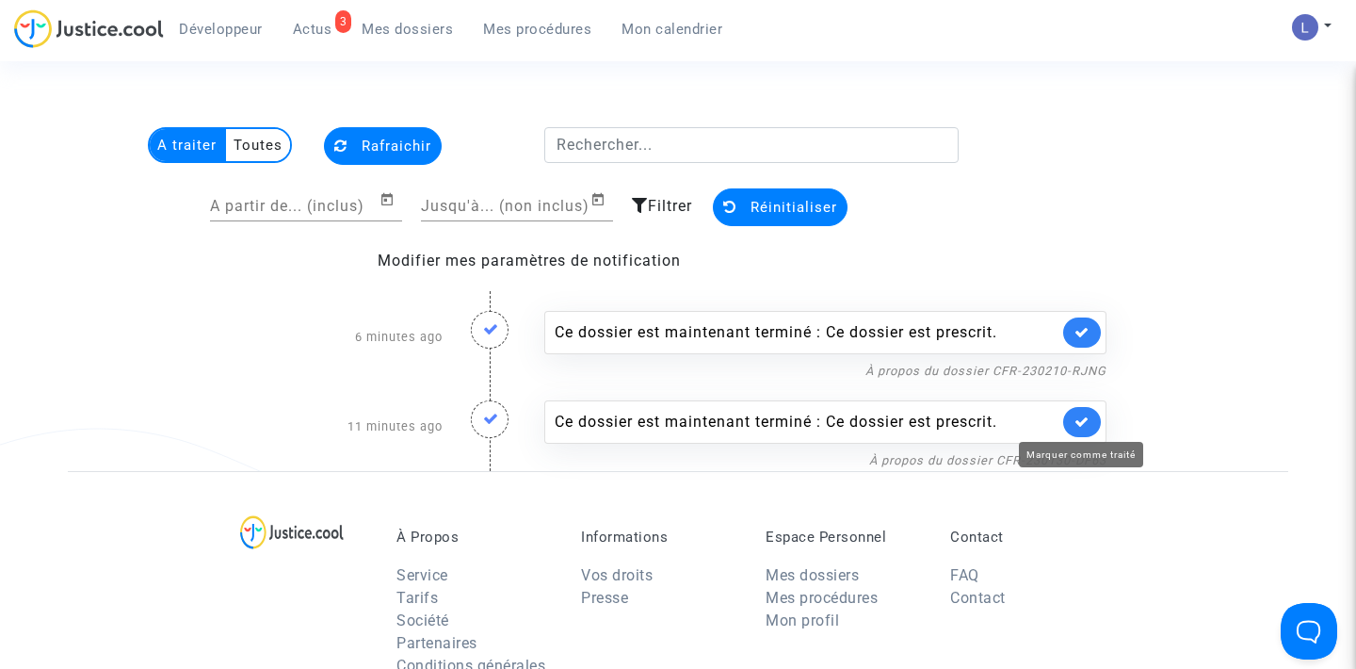
click at [1080, 423] on icon at bounding box center [1082, 421] width 15 height 14
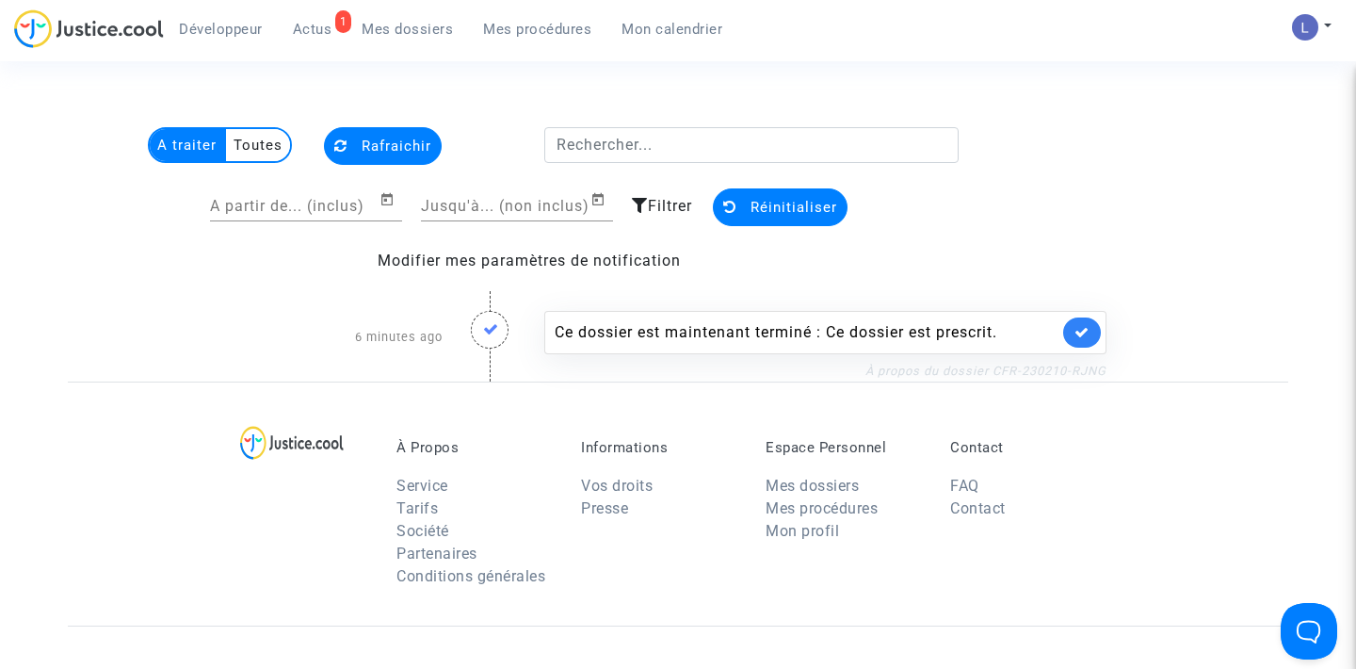
drag, startPoint x: 1115, startPoint y: 371, endPoint x: 995, endPoint y: 371, distance: 120.6
click at [995, 371] on div "Ce dossier est maintenant terminé : Ce dossier est prescrit. À propos du dossie…" at bounding box center [825, 336] width 591 height 89
copy link "CFR-230210-RJNG"
click at [318, 33] on span "Actus" at bounding box center [313, 29] width 40 height 17
click at [1084, 325] on icon at bounding box center [1082, 332] width 15 height 14
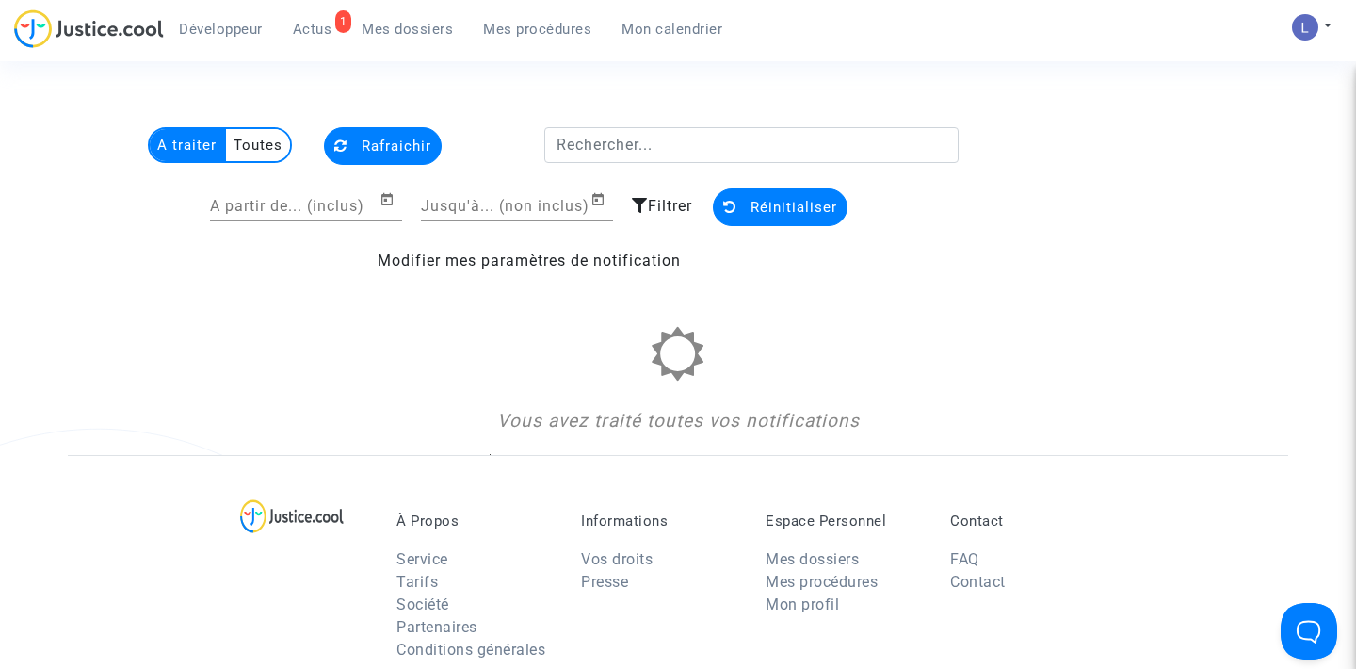
click at [319, 24] on span "Actus" at bounding box center [313, 29] width 40 height 17
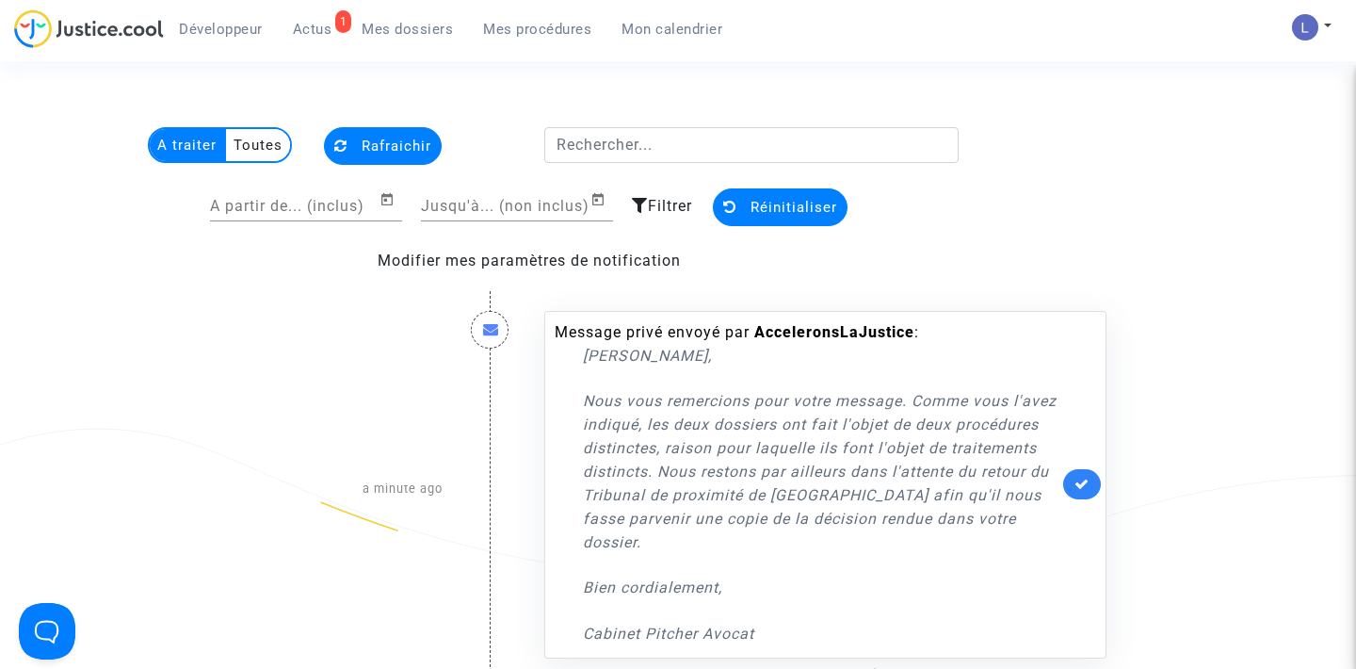
click at [1071, 479] on link at bounding box center [1083, 484] width 38 height 30
